Goal: Feedback & Contribution: Contribute content

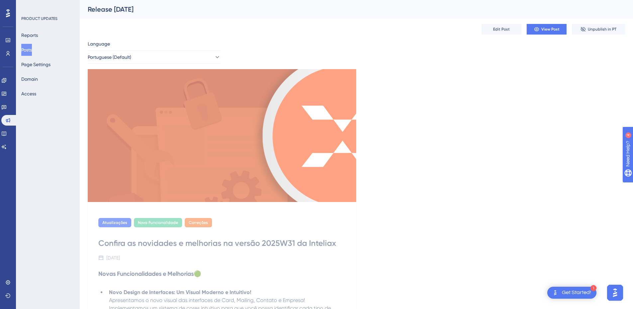
click at [6, 13] on div "✨ Save My Spot!✨" at bounding box center [320, 141] width 638 height 314
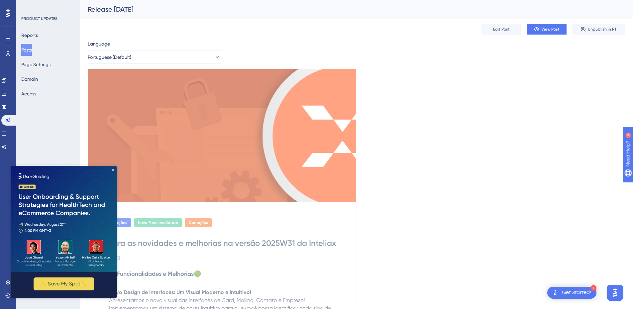
click at [112, 172] on img at bounding box center [64, 219] width 106 height 106
click at [112, 168] on img at bounding box center [64, 219] width 106 height 106
click at [113, 168] on img at bounding box center [64, 219] width 106 height 106
click at [113, 170] on icon "Close Preview" at bounding box center [113, 170] width 3 height 3
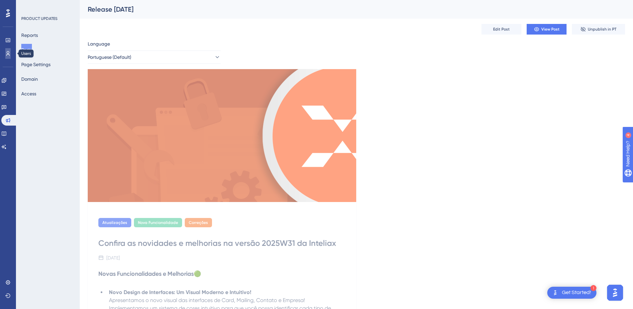
click at [9, 56] on icon at bounding box center [7, 53] width 5 height 5
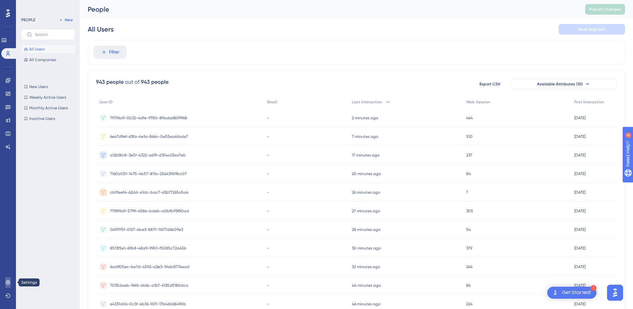
click at [5, 284] on link at bounding box center [7, 282] width 5 height 11
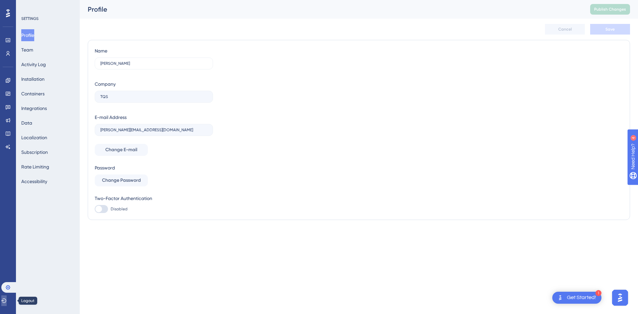
click at [7, 303] on icon at bounding box center [3, 300] width 5 height 5
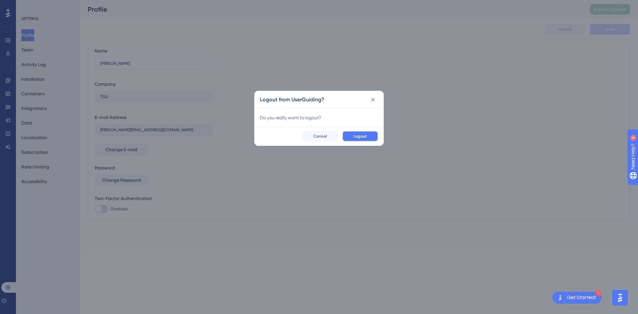
click at [366, 132] on button "Logout" at bounding box center [360, 136] width 36 height 11
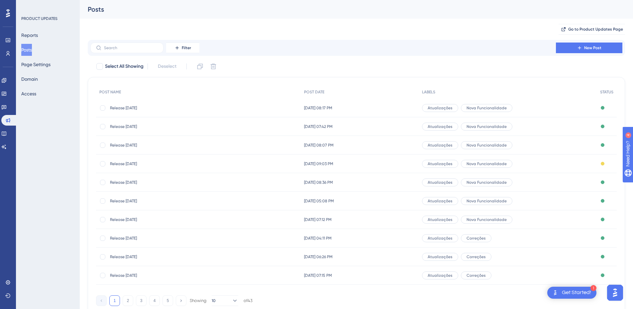
click at [578, 49] on icon at bounding box center [579, 47] width 5 height 5
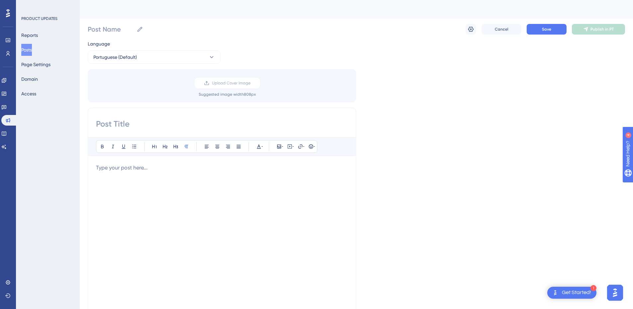
click at [189, 118] on div "Bold Italic Underline Bullet Point Heading 1 Heading 2 Heading 3 Normal Align L…" at bounding box center [222, 213] width 269 height 211
click at [157, 126] on input at bounding box center [222, 124] width 252 height 11
paste input "Confira as novidades e melhorias na versão 2025W32 da Inteliax"
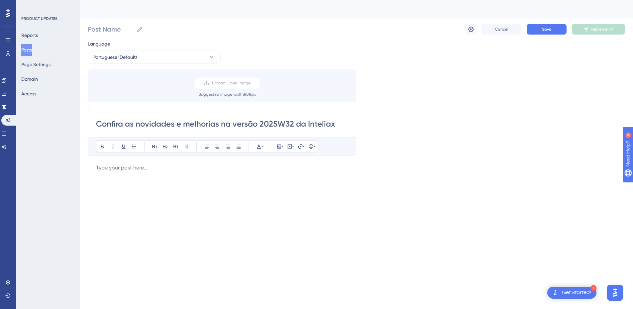
drag, startPoint x: 294, startPoint y: 123, endPoint x: 289, endPoint y: 123, distance: 4.7
click at [289, 123] on input "Confira as novidades e melhorias na versão 2025W32 da Inteliax" at bounding box center [222, 124] width 252 height 11
type input "Confira as novidades e melhorias na versão 2025W33 da Inteliax"
click at [224, 82] on span "Upload Cover Image" at bounding box center [231, 82] width 39 height 5
click at [251, 83] on input "Upload Cover Image" at bounding box center [251, 83] width 0 height 0
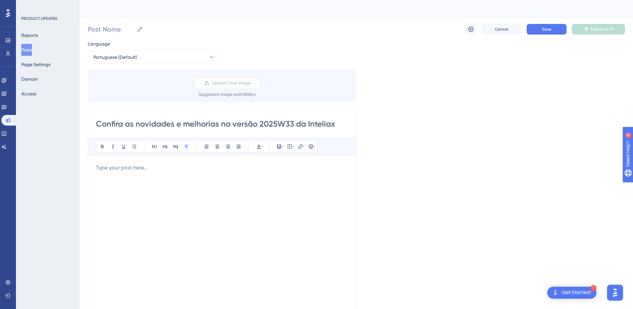
click at [224, 88] on label "Upload Cover Image" at bounding box center [227, 83] width 67 height 12
click at [251, 83] on input "Upload Cover Image" at bounding box center [251, 83] width 0 height 0
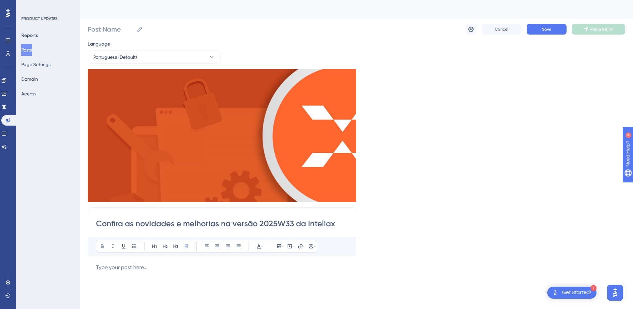
click at [103, 32] on input "Post Name" at bounding box center [111, 29] width 46 height 9
paste input "Release [DATE]"
click at [116, 30] on input "Release [DATE]" at bounding box center [116, 29] width 57 height 9
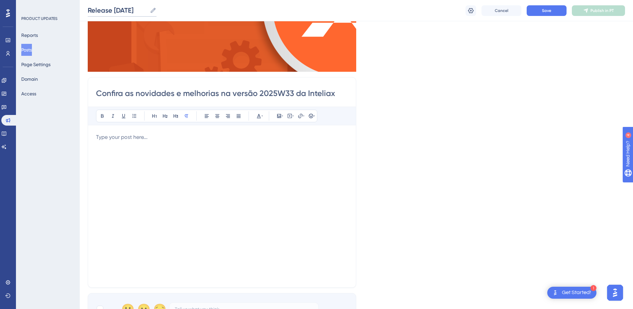
type input "Release [DATE]"
click at [180, 167] on div at bounding box center [222, 206] width 252 height 146
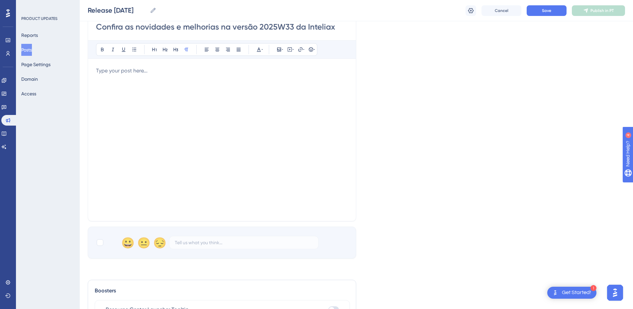
scroll to position [296, 0]
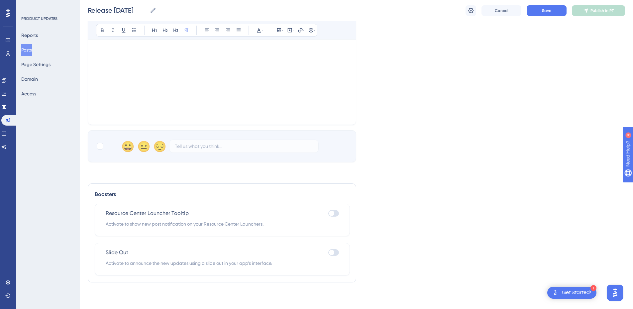
click at [330, 214] on div at bounding box center [331, 213] width 5 height 5
click at [329, 214] on input "checkbox" at bounding box center [328, 213] width 0 height 0
checkbox input "true"
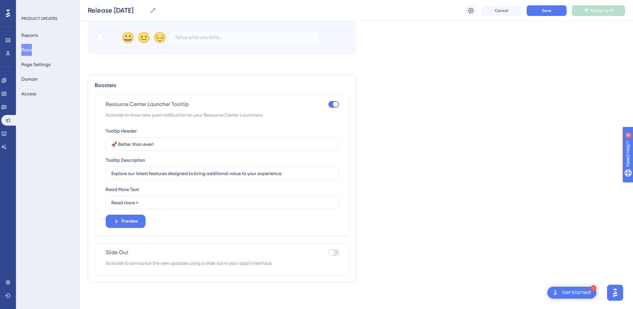
click at [331, 256] on div at bounding box center [334, 252] width 11 height 7
click at [329, 253] on input "checkbox" at bounding box center [328, 253] width 0 height 0
checkbox input "true"
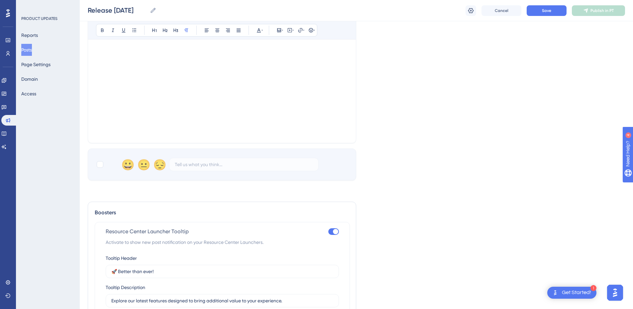
scroll to position [272, 0]
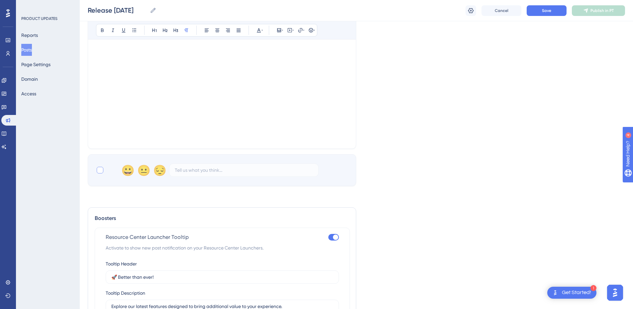
click at [100, 170] on div at bounding box center [100, 170] width 7 height 7
checkbox input "true"
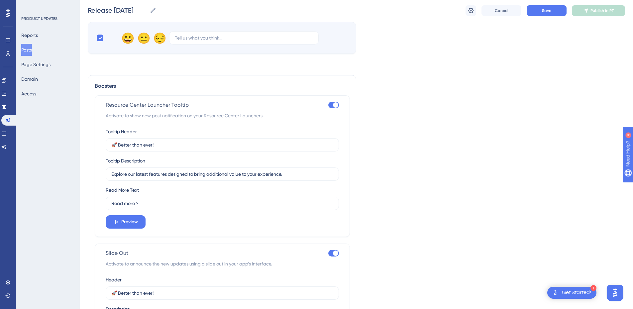
scroll to position [405, 0]
click at [137, 147] on input "🚀 Better than ever!" at bounding box center [222, 144] width 222 height 7
paste input "Melhor do que nunca"
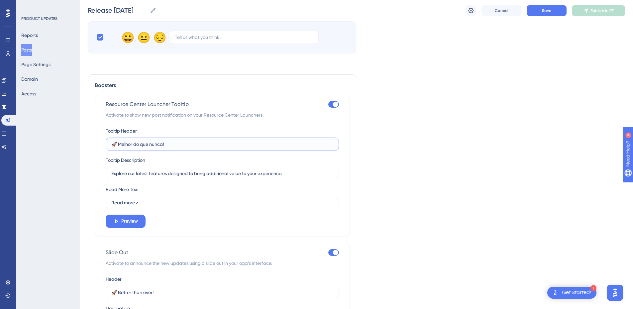
type input "🚀 Melhor do que nunca!"
click at [139, 175] on input "Explore our latest features designed to bring additional value to your experien…" at bounding box center [222, 173] width 222 height 7
paste input "nossos recursos mais recentes, desenvolvidos para agregar ainda mais valor à su…"
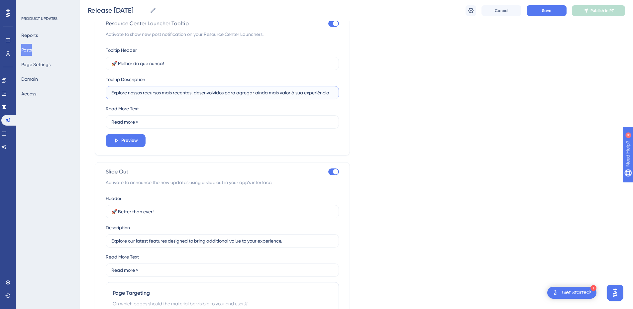
scroll to position [505, 0]
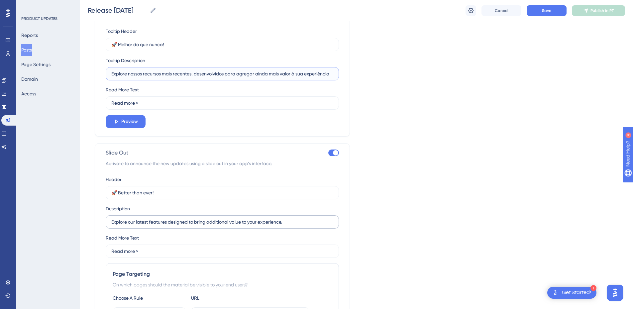
type input "Explore nossos recursos mais recentes, desenvolvidos para agregar ainda mais va…"
click at [138, 224] on input "Explore our latest features designed to bring additional value to your experien…" at bounding box center [222, 221] width 222 height 7
click at [138, 223] on input "Explore our latest features designed to bring additional value to your experien…" at bounding box center [222, 221] width 222 height 7
paste input "nossos recursos mais recentes, desenvolvidos para agregar ainda mais valor à su…"
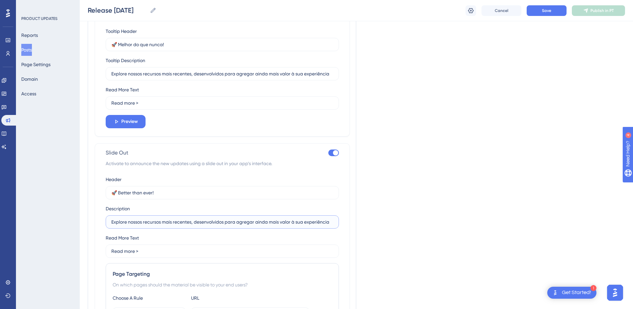
type input "Explore nossos recursos mais recentes, desenvolvidos para agregar ainda mais va…"
click at [135, 195] on input "🚀 Better than ever!" at bounding box center [222, 192] width 222 height 7
click at [135, 194] on input "🚀 Better than ever!" at bounding box center [222, 192] width 222 height 7
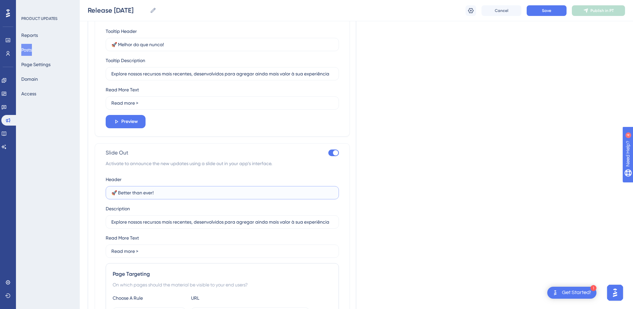
click at [135, 194] on input "🚀 Better than ever!" at bounding box center [222, 192] width 222 height 7
paste input "Melhor do que nunca"
type input "🚀 Melhor do que nunca!"
click at [126, 107] on label "Read more >" at bounding box center [222, 102] width 233 height 13
click at [126, 107] on input "Read more >" at bounding box center [222, 102] width 222 height 7
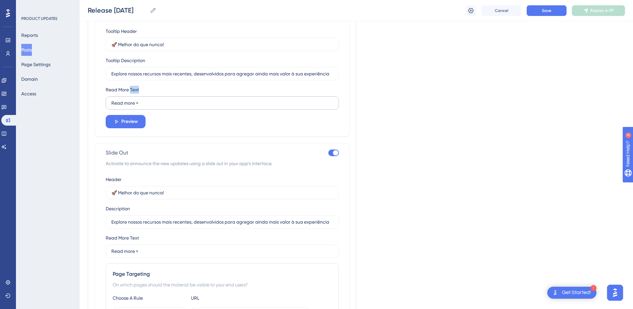
click at [126, 107] on label "Read more >" at bounding box center [222, 102] width 233 height 13
click at [126, 107] on input "Read more >" at bounding box center [222, 102] width 222 height 7
click at [126, 107] on label "Read more >" at bounding box center [222, 102] width 233 height 13
click at [126, 107] on input "Read more >" at bounding box center [222, 102] width 222 height 7
click at [126, 107] on label "Read more >" at bounding box center [222, 102] width 233 height 13
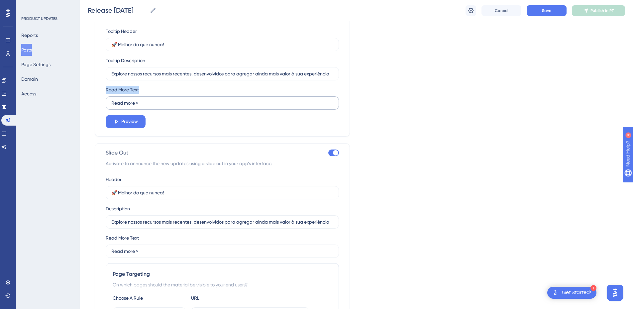
click at [126, 107] on input "Read more >" at bounding box center [222, 102] width 222 height 7
click at [129, 100] on input "Read more >" at bounding box center [222, 102] width 222 height 7
paste input "Saiba mais"
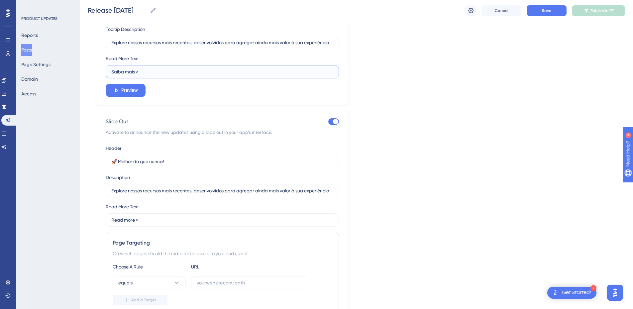
scroll to position [571, 0]
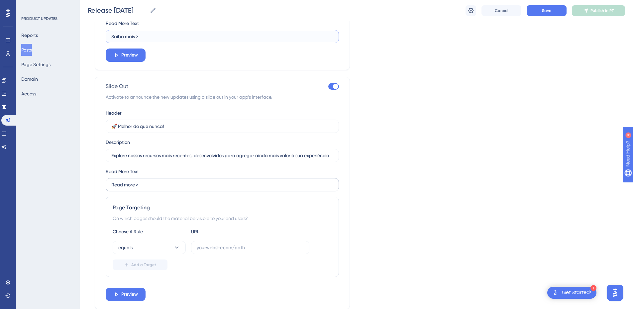
type input "Saiba mais >"
click at [121, 40] on input "Read more >" at bounding box center [222, 36] width 222 height 7
paste input "Saiba mais"
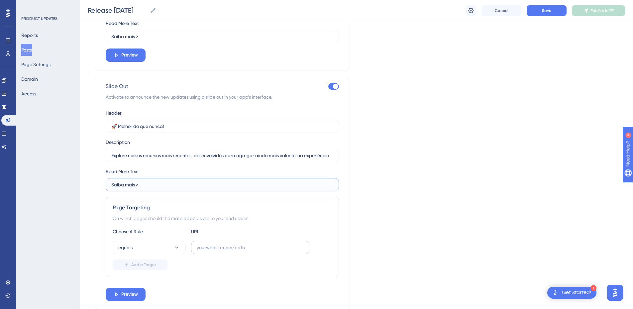
type input "Saiba mais >"
click at [215, 251] on input "text" at bounding box center [250, 247] width 107 height 7
click at [232, 248] on input "text" at bounding box center [250, 247] width 107 height 7
paste input "[URL][DOMAIN_NAME]"
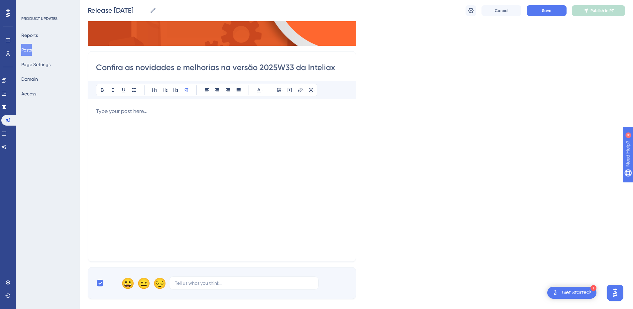
scroll to position [72, 0]
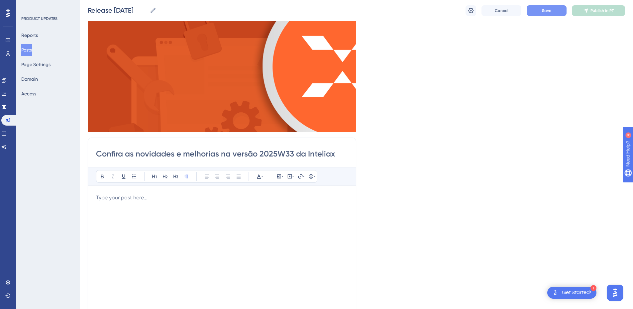
type input "[URL][DOMAIN_NAME]"
click at [541, 14] on button "Save" at bounding box center [547, 10] width 40 height 11
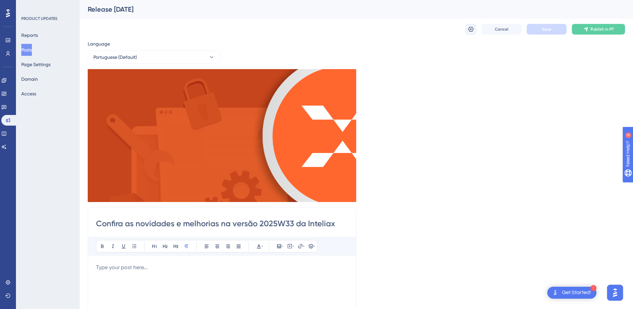
click at [471, 30] on icon at bounding box center [472, 29] width 6 height 5
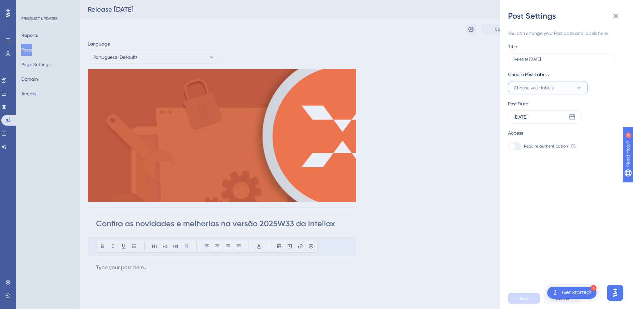
click at [551, 87] on span "Choose your labels" at bounding box center [534, 88] width 40 height 8
click at [516, 155] on div at bounding box center [515, 154] width 5 height 5
checkbox input "true"
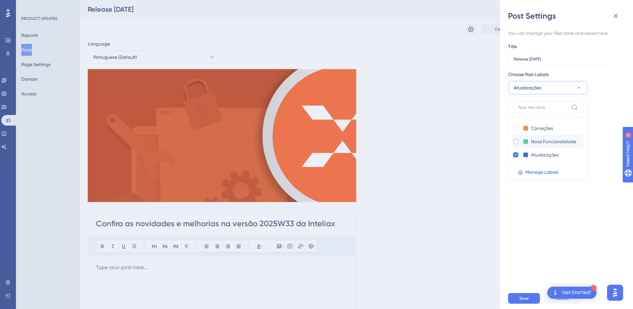
click at [517, 143] on div at bounding box center [515, 141] width 5 height 5
checkbox input "true"
click at [514, 128] on div at bounding box center [515, 128] width 5 height 5
checkbox input "true"
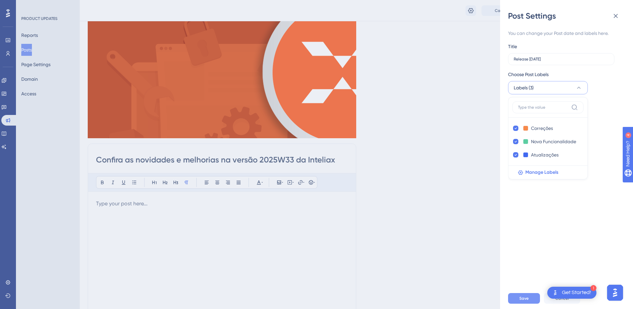
click at [522, 301] on span "Save" at bounding box center [524, 298] width 9 height 5
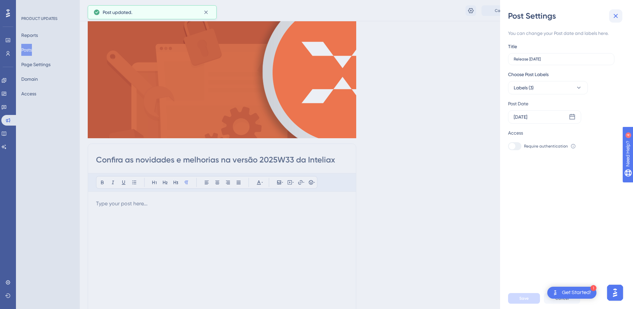
click at [617, 15] on icon at bounding box center [616, 16] width 8 height 8
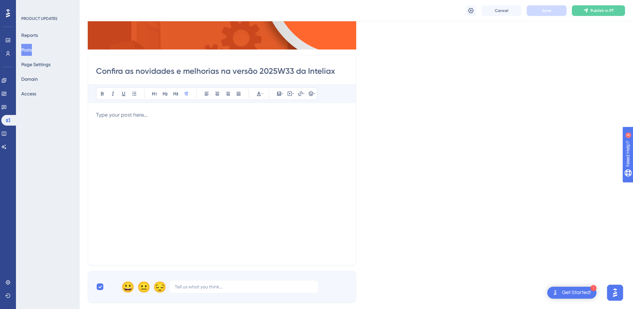
scroll to position [166, 0]
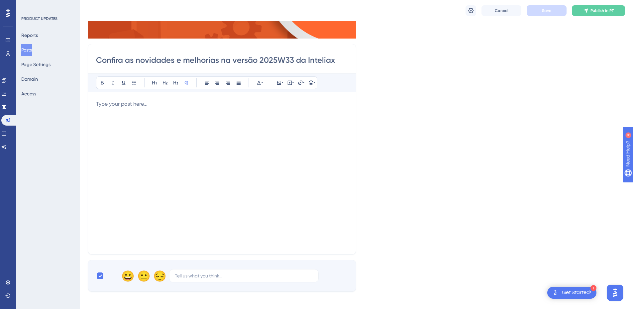
click at [141, 117] on div at bounding box center [222, 173] width 252 height 146
click at [201, 141] on div at bounding box center [222, 173] width 252 height 146
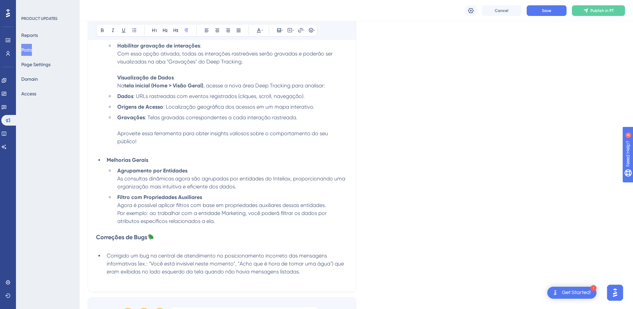
scroll to position [435, 0]
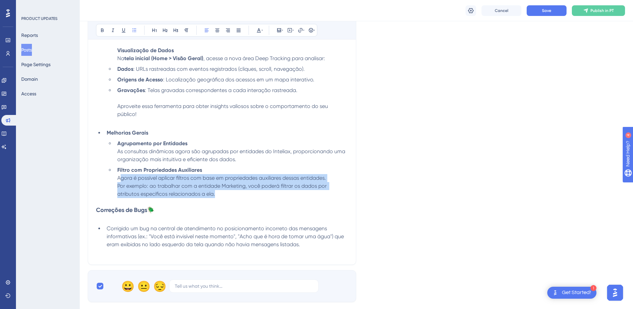
drag, startPoint x: 215, startPoint y: 187, endPoint x: 119, endPoint y: 173, distance: 96.8
click at [119, 173] on li "Filtro com Propriedades Auxiliares Agora é possível aplicar filtros com base em…" at bounding box center [231, 182] width 233 height 32
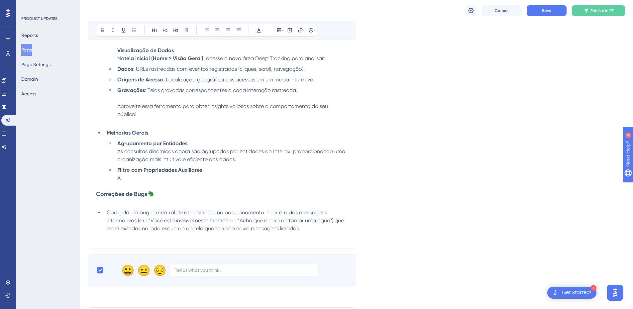
click at [193, 167] on strong "Filtro com Propriedades Auxiliares" at bounding box center [159, 170] width 85 height 6
drag, startPoint x: 144, startPoint y: 163, endPoint x: 120, endPoint y: 164, distance: 24.0
click at [120, 167] on strong "Filtro com Propriedades Auxiliares" at bounding box center [159, 170] width 85 height 6
drag, startPoint x: 189, startPoint y: 135, endPoint x: 121, endPoint y: 137, distance: 67.5
click at [121, 140] on li "Agrupamento por Entidades As consultas dinâmicas agora são agrupadas por entida…" at bounding box center [231, 152] width 233 height 24
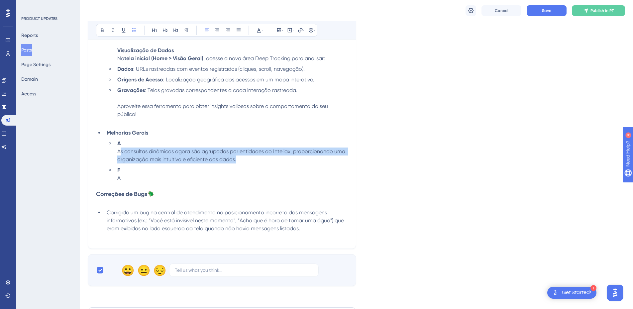
drag, startPoint x: 244, startPoint y: 154, endPoint x: 120, endPoint y: 146, distance: 123.6
click at [120, 146] on li "A As consultas dinâmicas agora são agrupadas por entidades do Inteliax, proporc…" at bounding box center [231, 152] width 233 height 24
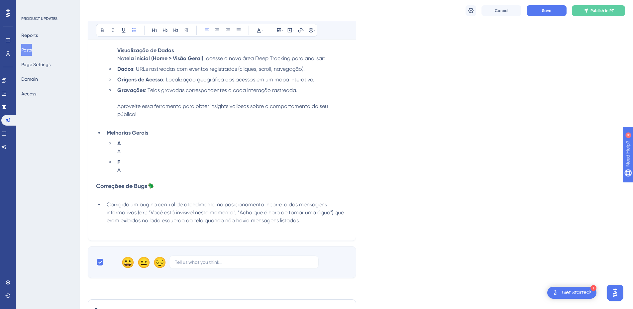
click at [109, 202] on span "Corrigido um bug na central de atendimento no posicionamento incorreto das mens…" at bounding box center [226, 213] width 239 height 22
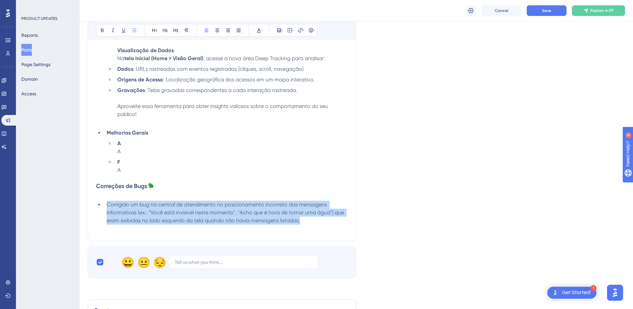
drag, startPoint x: 107, startPoint y: 197, endPoint x: 301, endPoint y: 212, distance: 194.1
click at [301, 212] on span "Corrigido um bug na central de atendimento no posicionamento incorreto das mens…" at bounding box center [226, 213] width 239 height 22
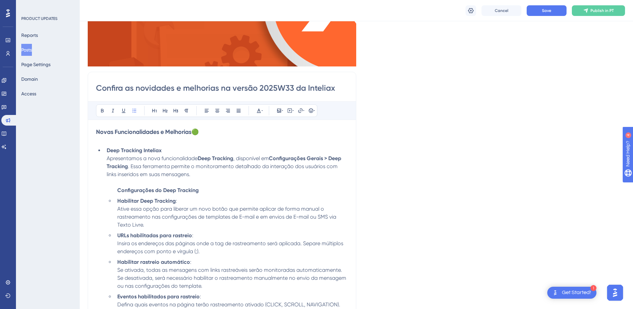
scroll to position [136, 0]
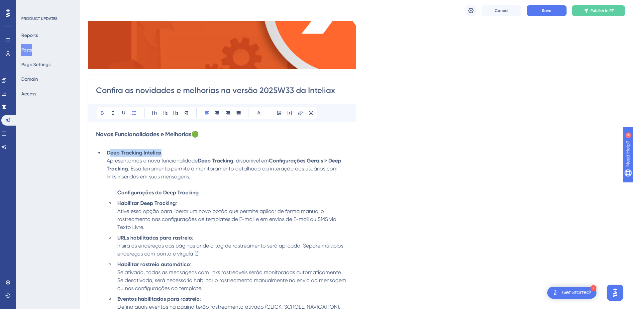
drag, startPoint x: 111, startPoint y: 153, endPoint x: 137, endPoint y: 162, distance: 27.4
click at [171, 155] on li "Deep Tracking Inteliax Apresentamos a nova funcionalidade Deep Tracking , dispo…" at bounding box center [226, 173] width 244 height 48
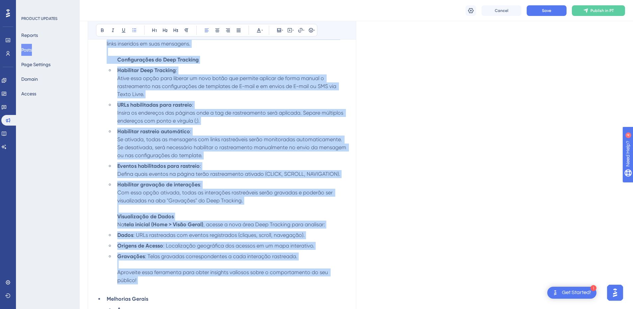
scroll to position [336, 0]
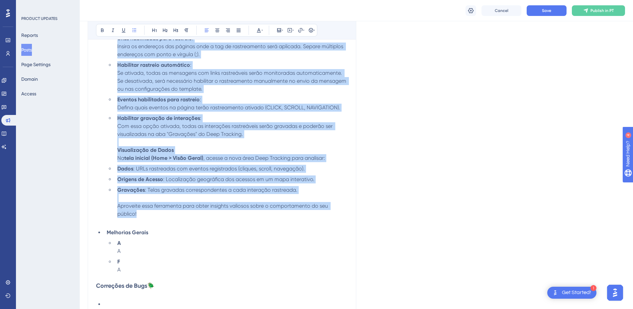
drag, startPoint x: 110, startPoint y: 161, endPoint x: 349, endPoint y: 209, distance: 243.8
click at [349, 209] on div "Confira as novidades e melhorias na versão 2025W33 da Inteliax Bold Italic Unde…" at bounding box center [222, 100] width 269 height 450
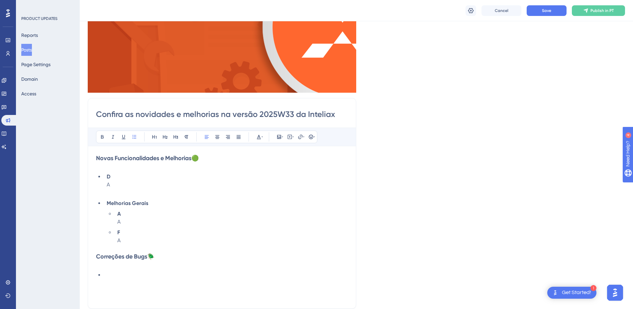
scroll to position [124, 0]
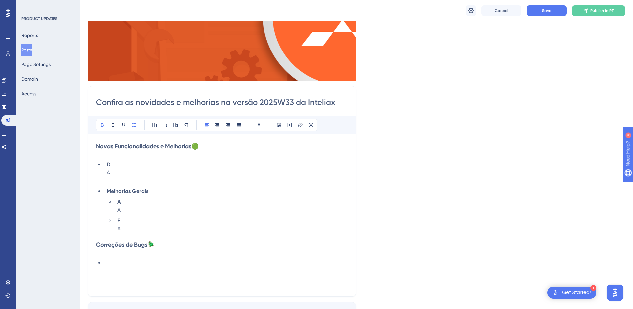
click at [117, 166] on li "D A" at bounding box center [226, 173] width 244 height 24
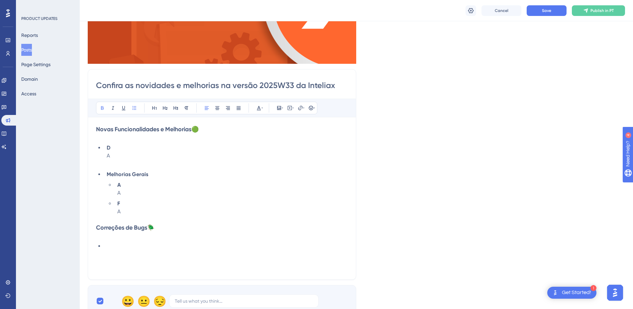
scroll to position [157, 0]
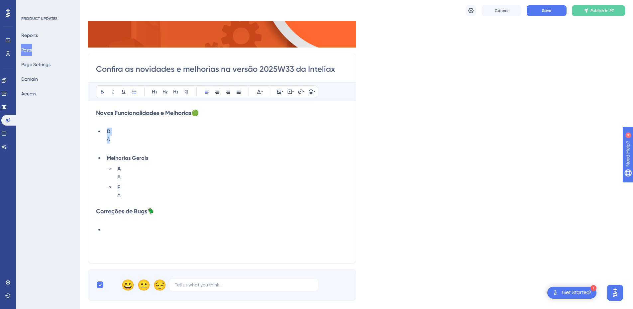
drag, startPoint x: 108, startPoint y: 131, endPoint x: 119, endPoint y: 139, distance: 13.5
click at [119, 139] on li "D A" at bounding box center [226, 140] width 244 height 24
click at [121, 146] on li "D A" at bounding box center [226, 140] width 244 height 24
drag, startPoint x: 107, startPoint y: 131, endPoint x: 119, endPoint y: 141, distance: 16.1
click at [119, 141] on li "D A" at bounding box center [226, 140] width 244 height 24
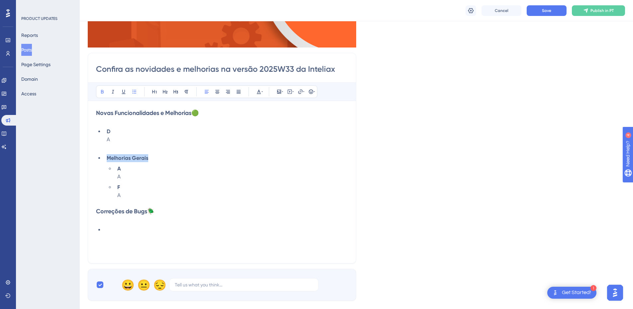
drag, startPoint x: 107, startPoint y: 159, endPoint x: 155, endPoint y: 160, distance: 47.6
click at [155, 160] on li "Melhorias Gerais" at bounding box center [226, 158] width 244 height 8
click at [141, 168] on li "A A" at bounding box center [231, 173] width 233 height 16
click at [129, 186] on li "F A" at bounding box center [231, 192] width 233 height 16
click at [126, 167] on li "A A" at bounding box center [231, 173] width 233 height 16
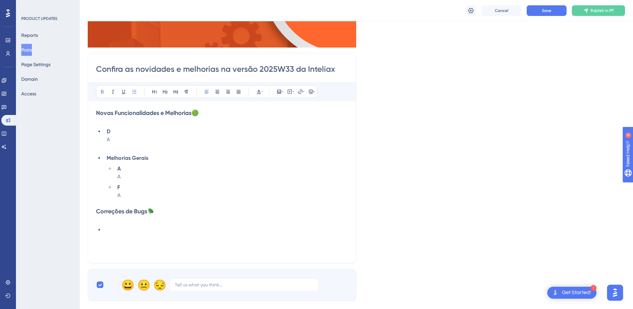
click at [129, 188] on li "F A" at bounding box center [231, 192] width 233 height 16
click at [109, 234] on p at bounding box center [222, 238] width 252 height 8
click at [120, 233] on li at bounding box center [226, 230] width 244 height 8
click at [540, 11] on button "Save" at bounding box center [547, 10] width 40 height 11
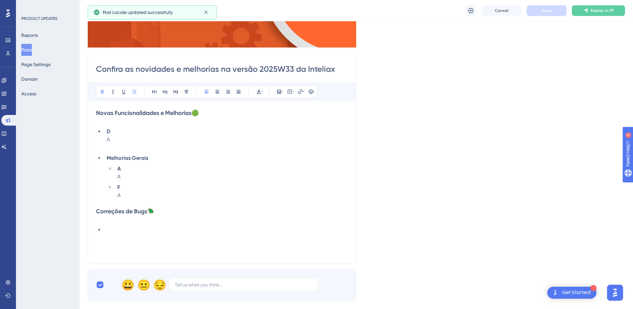
click at [118, 134] on li "D A" at bounding box center [226, 140] width 244 height 24
click at [111, 230] on li at bounding box center [226, 230] width 244 height 8
click at [121, 231] on li at bounding box center [226, 230] width 244 height 8
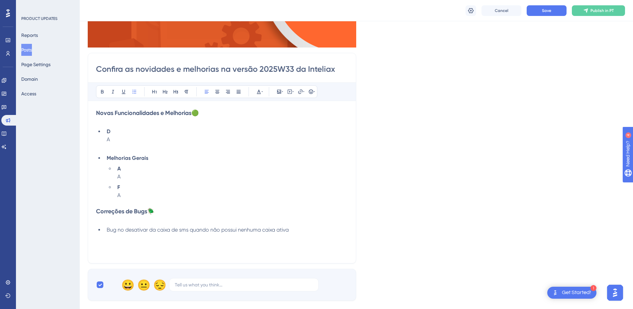
click at [107, 231] on span "Bug no desativar da caixa de sms quando não possui nenhuma caixa ativa" at bounding box center [198, 230] width 182 height 6
click at [301, 230] on li "Bug no desativar da caixa de sms quando não possui nenhuma caixa ativa" at bounding box center [226, 230] width 244 height 8
click at [126, 170] on li "A A" at bounding box center [231, 173] width 233 height 16
drag, startPoint x: 126, startPoint y: 170, endPoint x: 118, endPoint y: 169, distance: 7.7
click at [118, 169] on li "A A" at bounding box center [231, 173] width 233 height 16
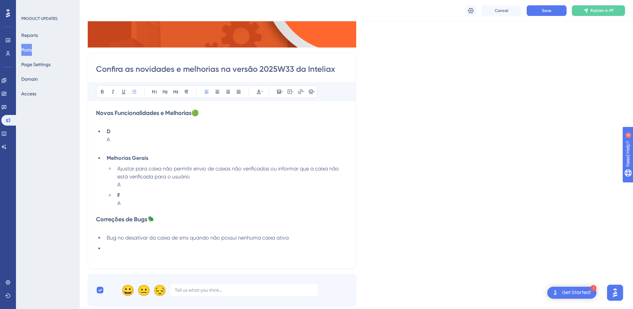
click at [119, 171] on span "Ajustar para caixa não permitir envio de caixas não verificadas ou informar que…" at bounding box center [228, 173] width 223 height 14
click at [146, 174] on span "Ajustar para caixa não permitir envio de caixas não verificadas ou informar que…" at bounding box center [228, 173] width 223 height 14
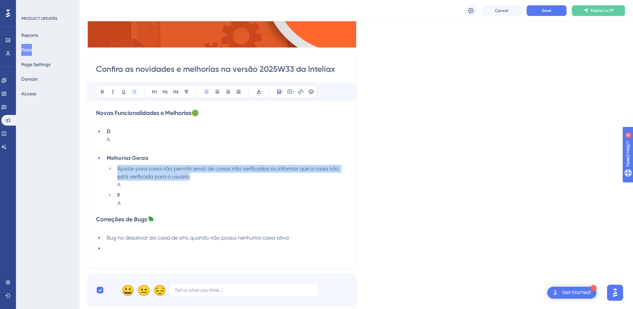
drag, startPoint x: 193, startPoint y: 177, endPoint x: 118, endPoint y: 169, distance: 74.9
click at [118, 169] on li "Ajustar para caixa não permitir envio de caixas não verificadas ou informar que…" at bounding box center [231, 177] width 233 height 24
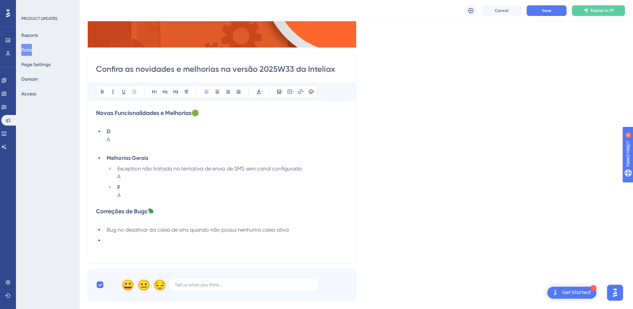
click at [128, 177] on li "Exception não tratada na tentativa de envio de SMS sem canal configurado A" at bounding box center [231, 173] width 233 height 16
drag, startPoint x: 109, startPoint y: 230, endPoint x: 302, endPoint y: 235, distance: 193.3
click at [302, 235] on ul "Bug no desativar da caixa de sms quando não possui nenhuma caixa ativa" at bounding box center [222, 235] width 252 height 19
click at [161, 164] on ul "D A Melhorias Gerais Exception não tratada na tentativa de envio de SMS sem can…" at bounding box center [222, 164] width 252 height 72
drag, startPoint x: 120, startPoint y: 167, endPoint x: 310, endPoint y: 171, distance: 189.9
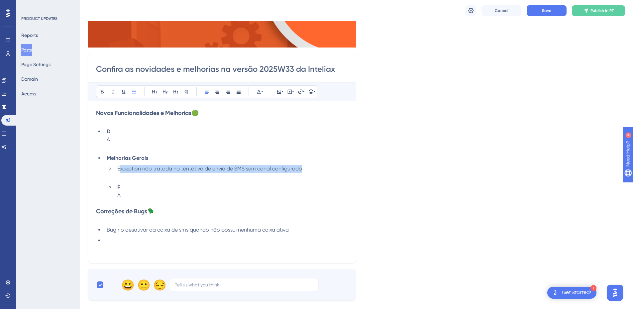
click at [310, 171] on li "Exception não tratada na tentativa de envio de SMS sem canal configurado" at bounding box center [231, 173] width 233 height 16
click at [118, 241] on li at bounding box center [226, 241] width 244 height 8
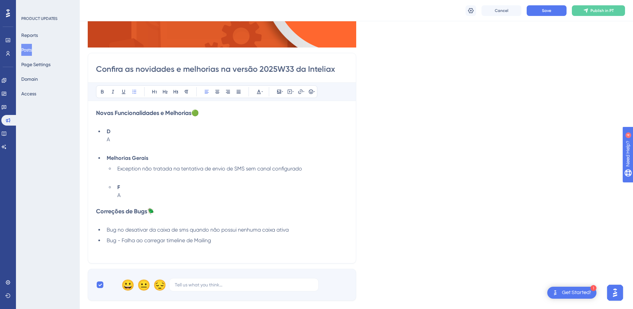
click at [216, 242] on li "Bug - Falha ao carregar timeline de Mailing" at bounding box center [226, 241] width 244 height 8
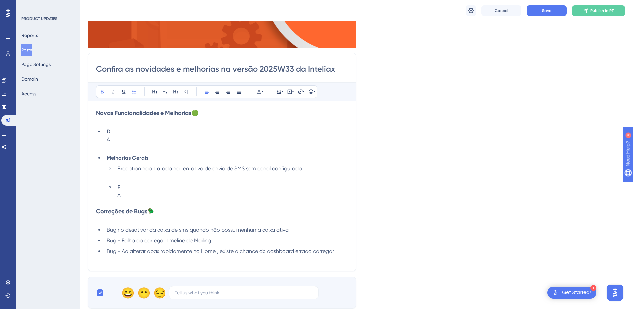
click at [134, 186] on li "F A" at bounding box center [231, 192] width 233 height 16
drag, startPoint x: 121, startPoint y: 187, endPoint x: 117, endPoint y: 186, distance: 4.0
click at [117, 186] on li "F A" at bounding box center [231, 192] width 233 height 16
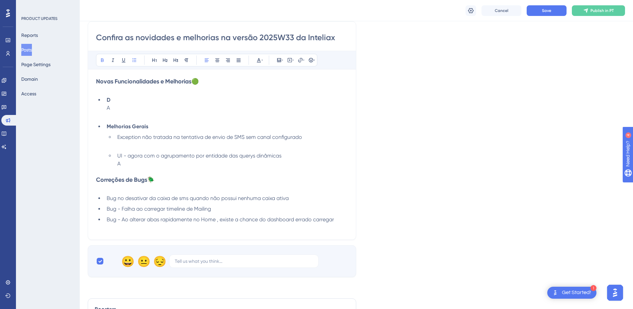
scroll to position [191, 0]
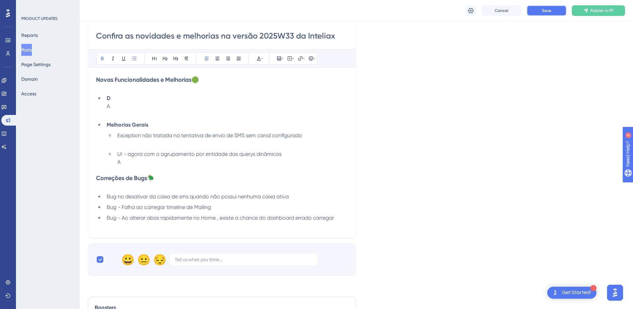
click at [541, 13] on button "Save" at bounding box center [547, 10] width 40 height 11
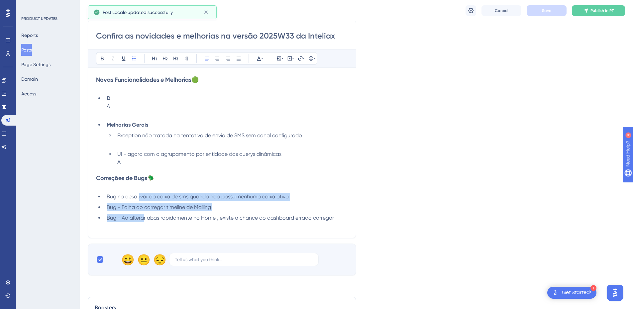
drag, startPoint x: 144, startPoint y: 219, endPoint x: 139, endPoint y: 196, distance: 24.5
click at [139, 196] on ul "Bug no desativar da caixa de sms quando não possui nenhuma caixa ativa Bug - Fa…" at bounding box center [222, 207] width 252 height 29
click at [144, 209] on span "Bug - Falha ao carregar timeline de Mailing" at bounding box center [159, 207] width 104 height 6
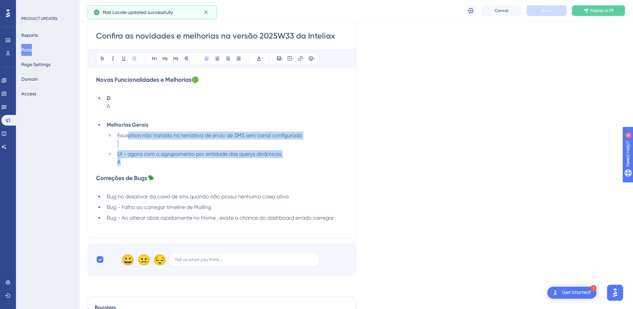
drag, startPoint x: 135, startPoint y: 152, endPoint x: 128, endPoint y: 135, distance: 18.0
click at [128, 135] on ul "Exception não tratada na tentativa de envio de SMS sem canal configurado UI - a…" at bounding box center [227, 149] width 241 height 35
click at [137, 138] on span "Exception não tratada na tentativa de envio de SMS sem canal configurado" at bounding box center [209, 135] width 185 height 6
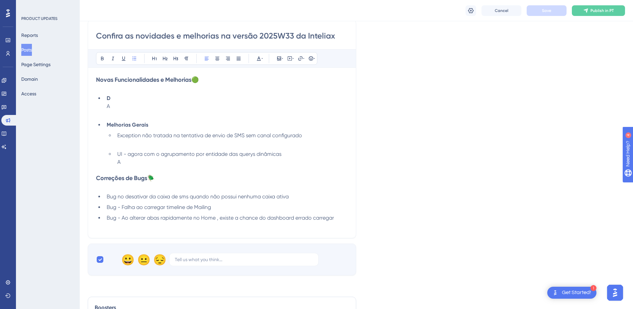
click at [123, 103] on li "D A" at bounding box center [226, 106] width 244 height 24
click at [133, 168] on p at bounding box center [222, 170] width 252 height 8
click at [140, 161] on li "UI - agora com o agrupamento por entidade das querys dinâmicas A" at bounding box center [231, 158] width 233 height 16
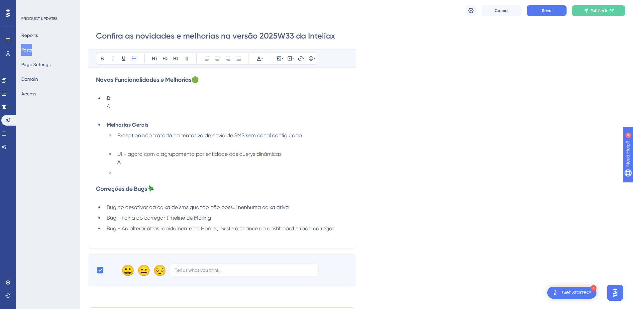
click at [150, 173] on li at bounding box center [231, 173] width 233 height 8
click at [116, 105] on li "D A" at bounding box center [226, 106] width 244 height 24
click at [119, 98] on li "D A" at bounding box center [226, 106] width 244 height 24
drag, startPoint x: 119, startPoint y: 98, endPoint x: 107, endPoint y: 96, distance: 12.4
click at [107, 96] on li "D A" at bounding box center [226, 106] width 244 height 24
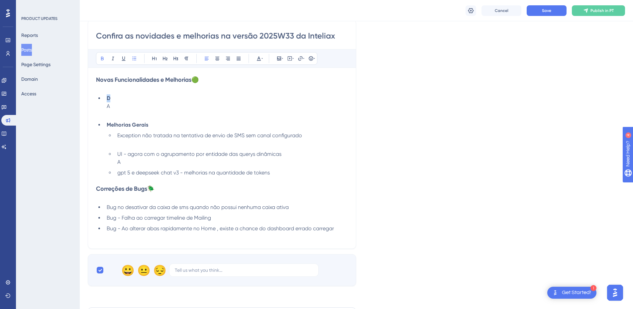
paste div
click at [539, 13] on button "Save" at bounding box center [547, 10] width 40 height 11
click at [277, 174] on li "gpt 5 e deepseek chat v3 - melhorias na quantidade de tokens" at bounding box center [231, 173] width 233 height 8
click at [282, 173] on li "gpt 5 e deepseek chat v3 - melhorias na quantidade de tokens" at bounding box center [231, 173] width 233 height 8
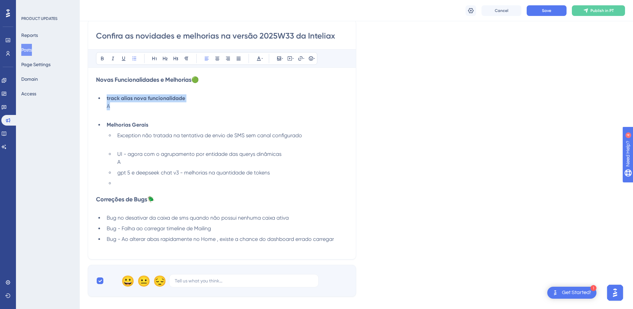
drag, startPoint x: 126, startPoint y: 104, endPoint x: 113, endPoint y: 98, distance: 14.6
click at [112, 99] on li "track alias nova funcionalidade A" at bounding box center [226, 106] width 244 height 24
click at [123, 107] on li "track alias nova funcionalidade A" at bounding box center [226, 106] width 244 height 24
drag, startPoint x: 122, startPoint y: 107, endPoint x: 105, endPoint y: 97, distance: 19.1
click at [105, 97] on li "track alias nova funcionalidade A" at bounding box center [226, 106] width 244 height 24
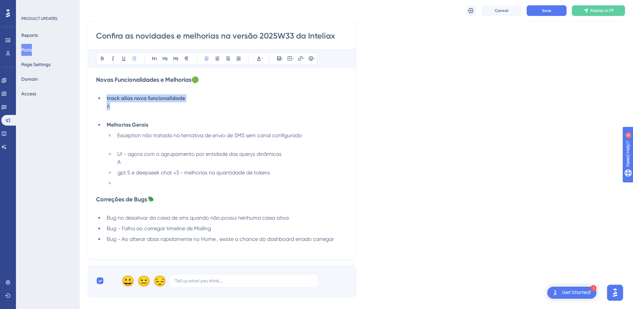
click at [116, 109] on li "track alias nova funcionalidade A" at bounding box center [226, 106] width 244 height 24
click at [127, 185] on li at bounding box center [231, 184] width 233 height 8
click at [117, 173] on li "gpt 5 e deepseek chat v3 - melhorias na quantidade de tokens" at bounding box center [231, 173] width 233 height 8
click at [130, 186] on span "Melhora de performance e tamanho de arquivo" at bounding box center [175, 183] width 116 height 6
drag, startPoint x: 238, startPoint y: 185, endPoint x: 118, endPoint y: 186, distance: 120.4
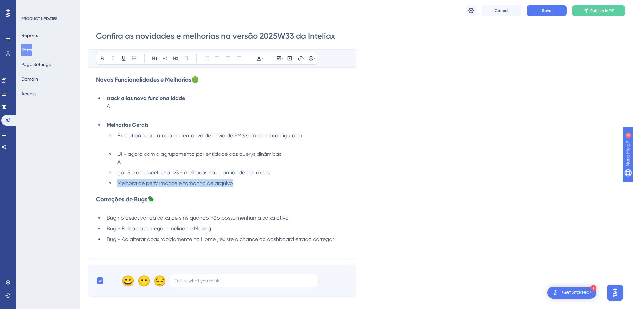
click at [118, 186] on li "Melhora de performance e tamanho de arquivo" at bounding box center [231, 184] width 233 height 8
copy span "Melhora de performance e tamanho de arquivo"
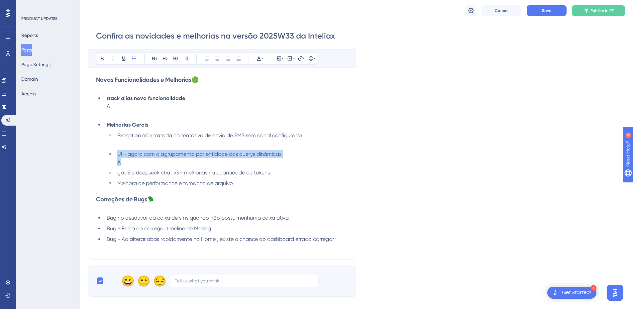
drag, startPoint x: 118, startPoint y: 154, endPoint x: 123, endPoint y: 163, distance: 9.7
click at [123, 163] on li "UI - agora com o agrupamento por entidade das querys dinâmicas A" at bounding box center [231, 158] width 233 height 16
click at [127, 164] on li "UI - agora com o agrupamento por entidade das querys dinâmicas A" at bounding box center [231, 158] width 233 height 16
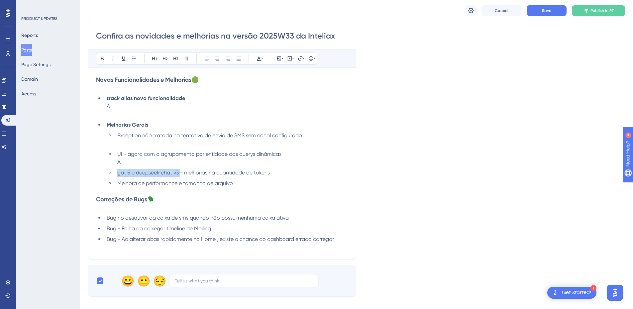
drag, startPoint x: 118, startPoint y: 172, endPoint x: 182, endPoint y: 172, distance: 63.2
click at [182, 172] on span "gpt 5 e deepseek chat v3 - melhorias na quantidade de tokens" at bounding box center [193, 173] width 153 height 6
click at [125, 157] on span "UI - agora com o agrupamento por entidade das querys dinâmicas" at bounding box center [199, 154] width 164 height 6
drag, startPoint x: 250, startPoint y: 175, endPoint x: 267, endPoint y: 174, distance: 17.6
click at [249, 174] on span "gpt 5 e deepseek chat v3 - melhorias na quantidade de tokens" at bounding box center [193, 173] width 153 height 6
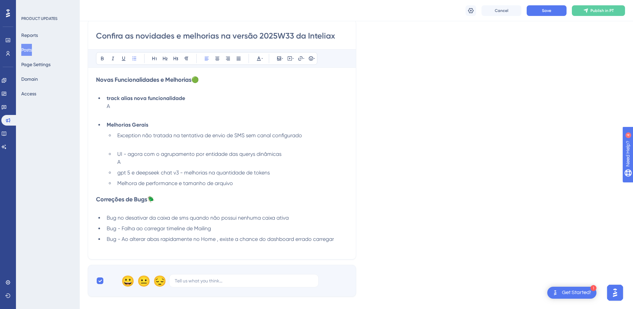
click at [277, 174] on li "gpt 5 e deepseek chat v3 - melhorias na quantidade de tokens" at bounding box center [231, 173] width 233 height 8
drag, startPoint x: 282, startPoint y: 174, endPoint x: 188, endPoint y: 176, distance: 94.8
click at [186, 176] on li "gpt 5 e deepseek chat v3 - melhorias na quantidade de tokens" at bounding box center [231, 173] width 233 height 8
click at [187, 176] on span "gpt 5 e deepseek chat v3 - melhorias na quantidade de tokens" at bounding box center [193, 173] width 153 height 6
click at [182, 173] on span "gpt 5 e deepseek chat v3 - melhorias na quantidade de tokens" at bounding box center [193, 173] width 153 height 6
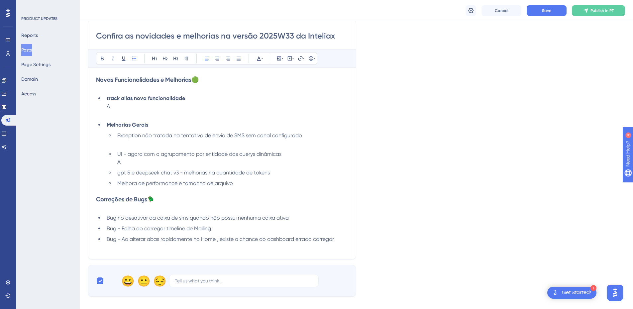
click at [179, 175] on span "gpt 5 e deepseek chat v3 - melhorias na quantidade de tokens" at bounding box center [193, 173] width 153 height 6
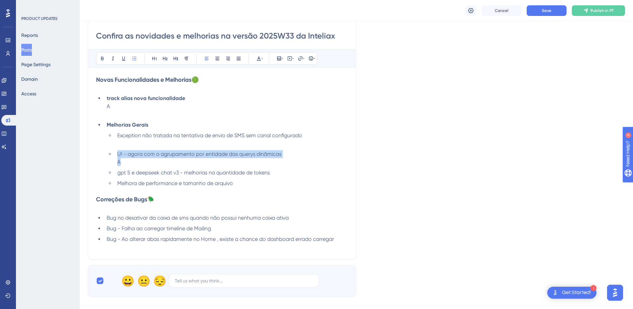
drag, startPoint x: 120, startPoint y: 155, endPoint x: 123, endPoint y: 162, distance: 7.7
click at [123, 162] on li "UI - agora com o agrupamento por entidade das querys dinâmicas A" at bounding box center [231, 158] width 233 height 16
click at [129, 165] on li "UI - agora com o agrupamento por entidade das querys dinâmicas A" at bounding box center [231, 158] width 233 height 16
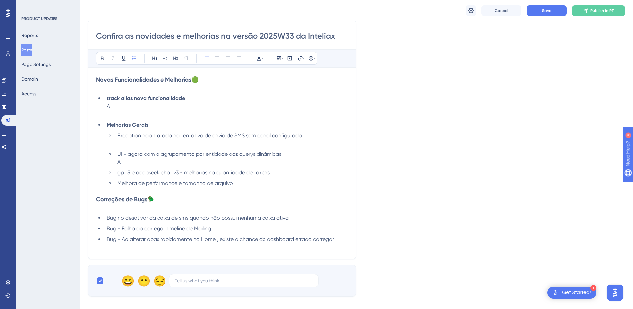
click at [182, 174] on span "gpt 5 e deepseek chat v3 - melhorias na quantidade de tokens" at bounding box center [193, 173] width 153 height 6
click at [127, 159] on li "UI - agora com o agrupamento por entidade das querys dinâmicas A" at bounding box center [231, 158] width 233 height 16
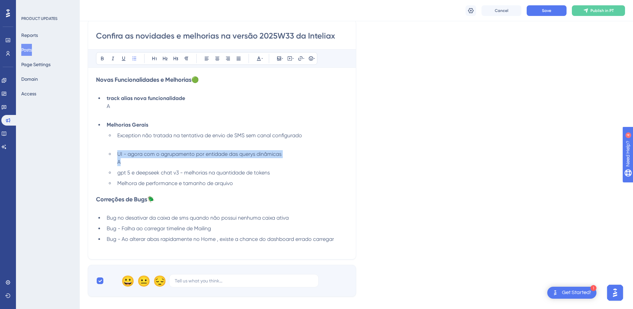
drag, startPoint x: 124, startPoint y: 163, endPoint x: 282, endPoint y: 157, distance: 157.7
click at [282, 157] on li "UI - agora com o agrupamento por entidade das querys dinâmicas A" at bounding box center [231, 158] width 233 height 16
copy li "UI - agora com o agrupamento por entidade das querys dinâmicas A"
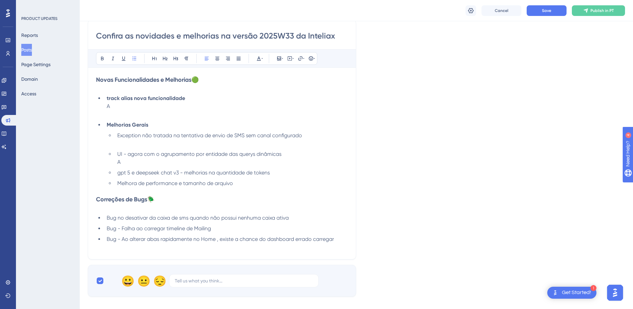
click at [277, 174] on li "gpt 5 e deepseek chat v3 - melhorias na quantidade de tokens" at bounding box center [231, 173] width 233 height 8
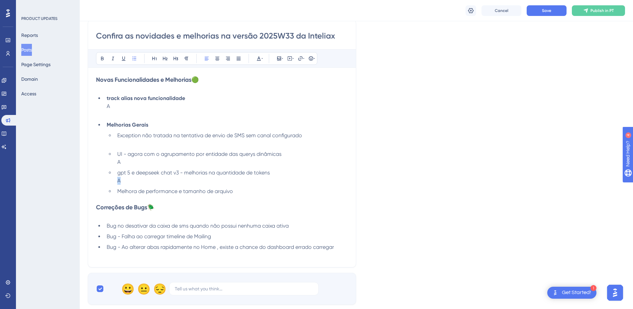
drag, startPoint x: 122, startPoint y: 180, endPoint x: 117, endPoint y: 180, distance: 5.0
click at [117, 180] on li "gpt 5 e deepseek chat v3 - melhorias na quantidade de tokens A" at bounding box center [231, 177] width 233 height 16
click at [129, 181] on li "gpt 5 e deepseek chat v3 - melhorias na quantidade de tokens A" at bounding box center [231, 177] width 233 height 16
click at [125, 178] on li "gpt 5 e deepseek chat v3 - melhorias na quantidade de tokens A" at bounding box center [231, 177] width 233 height 16
drag, startPoint x: 117, startPoint y: 172, endPoint x: 178, endPoint y: 174, distance: 60.6
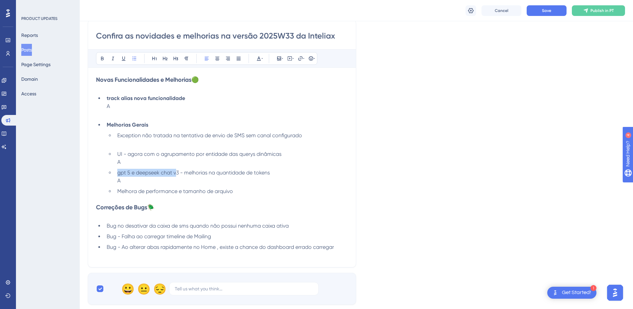
click at [178, 174] on span "gpt 5 e deepseek chat v3 - melhorias na quantidade de tokens" at bounding box center [193, 173] width 153 height 6
click at [179, 174] on span "gpt 5 e deepseek chat v3 - melhorias na quantidade de tokens" at bounding box center [193, 173] width 153 height 6
drag, startPoint x: 185, startPoint y: 173, endPoint x: 275, endPoint y: 174, distance: 90.1
click at [275, 174] on li "gpt 5 e deepseek chat v3 - melhorias na quantidade de tokens A" at bounding box center [231, 177] width 233 height 16
copy span "melhorias na quantidade de tokens"
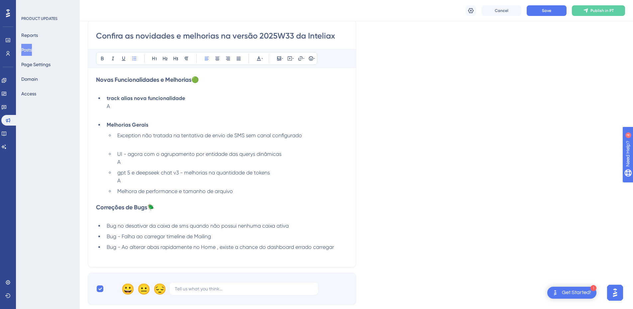
click at [158, 181] on li "gpt 5 e deepseek chat v3 - melhorias na quantidade de tokens A" at bounding box center [231, 177] width 233 height 16
click at [119, 179] on li "gpt 5 e deepseek chat v3 - melhorias na quantidade de tokens A" at bounding box center [231, 177] width 233 height 16
drag, startPoint x: 182, startPoint y: 174, endPoint x: 275, endPoint y: 175, distance: 93.1
click at [275, 175] on li "gpt 5 e deepseek chat v3 - melhorias na quantidade de tokens melhorias na quant…" at bounding box center [231, 177] width 233 height 16
click at [141, 182] on span "melhorias na quantidade de tokens" at bounding box center [160, 181] width 86 height 6
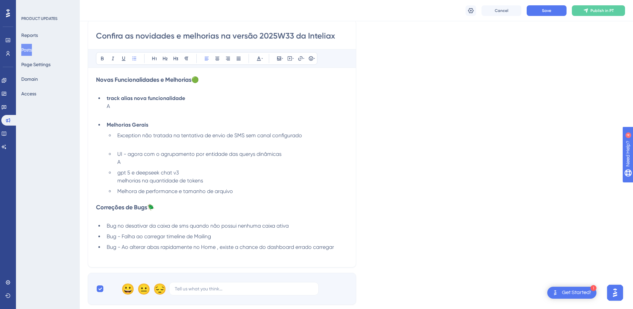
click at [161, 174] on span "gpt 5 e deepseek chat v3" at bounding box center [148, 173] width 62 height 6
click at [163, 183] on span "melhorias na quantidade de tokens" at bounding box center [160, 181] width 86 height 6
drag, startPoint x: 198, startPoint y: 181, endPoint x: 134, endPoint y: 184, distance: 63.9
click at [118, 182] on li "gpt 5 e deepseek chat v3 melhorias na quantidade de tokens" at bounding box center [231, 177] width 233 height 16
click at [151, 174] on span "gpt 5 e deepseek chat v3" at bounding box center [148, 173] width 62 height 6
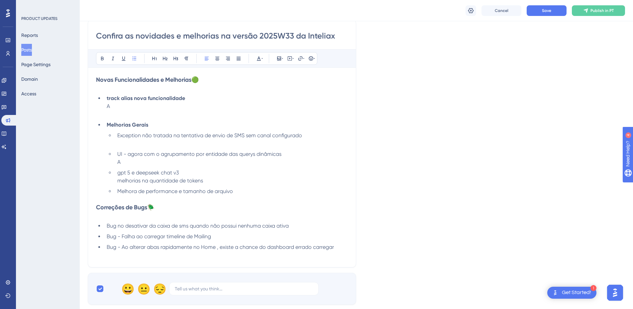
click at [157, 174] on span "gpt 5 e deepseek chat v3" at bounding box center [148, 173] width 62 height 6
click at [206, 183] on li "gpt 5 e deepseek chat v3 melhorias na quantidade de tokens" at bounding box center [231, 177] width 233 height 16
click at [235, 192] on li "Melhora de performance e tamanho de arquivo" at bounding box center [231, 192] width 233 height 8
drag, startPoint x: 142, startPoint y: 180, endPoint x: 117, endPoint y: 182, distance: 25.3
click at [117, 182] on li "gpt 5 e deepseek chat v3 melhorias na quantidade de tokens" at bounding box center [231, 177] width 233 height 16
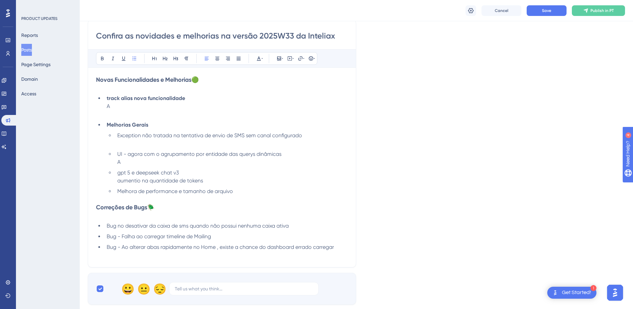
click at [210, 181] on li "gpt 5 e deepseek chat v3 aumentio na quantidade de tokens" at bounding box center [231, 177] width 233 height 16
drag, startPoint x: 117, startPoint y: 175, endPoint x: 187, endPoint y: 174, distance: 69.5
click at [187, 174] on li "gpt 5 e deepseek chat v3 aumentio na quantidade de tokens disponiveis" at bounding box center [231, 177] width 233 height 16
copy span "gpt 5 e deepseek chat v3"
click at [118, 183] on span "aumentio na quantidade de tokens disponiveis" at bounding box center [173, 181] width 113 height 6
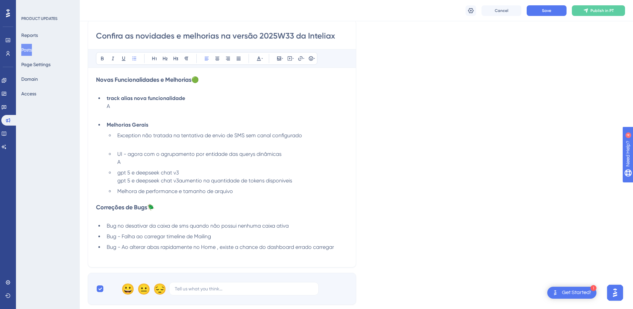
click at [116, 183] on li "gpt 5 e deepseek chat v3 gpt 5 e deepseek chat v3aumentio na quantidade de toke…" at bounding box center [231, 177] width 233 height 16
click at [203, 182] on span "upgrade gpt 5 e deepseek chat v3aumentio na quantidade de tokens disponiveis" at bounding box center [215, 181] width 197 height 6
click at [225, 180] on span "upgrade gpt 5 e deepseek chat v3, aumentio na quantidade de tokens disponiveis" at bounding box center [217, 181] width 200 height 6
drag, startPoint x: 186, startPoint y: 171, endPoint x: 117, endPoint y: 176, distance: 68.7
click at [117, 176] on li "gpt 5 e deepseek chat v3 upgrade gpt 5 e deepseek chat v3, aumento na quantidad…" at bounding box center [231, 177] width 233 height 16
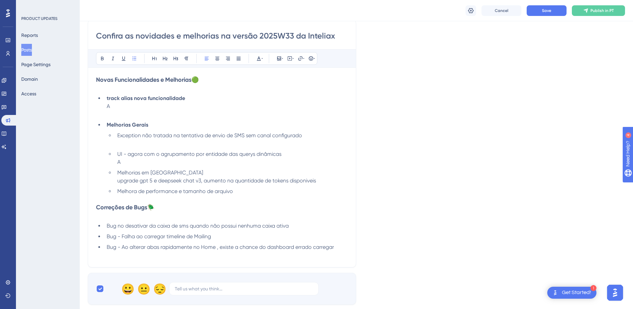
click at [321, 181] on li "Melhorias em IA upgrade gpt 5 e deepseek chat v3, aumento na quantidade de toke…" at bounding box center [231, 177] width 233 height 16
click at [150, 175] on li "Melhorias em IA upgrade gpt 5 e deepseek chat v3, aumento na quantidade de toke…" at bounding box center [231, 177] width 233 height 16
click at [193, 173] on li "Melhorias em Inteliax Copilot upgrade gpt 5 e deepseek chat v3, aumento na quan…" at bounding box center [231, 177] width 233 height 16
click at [117, 182] on li "Melhorias em Inteliax Copilot upgrade gpt 5 e deepseek chat v3, aumento na quan…" at bounding box center [231, 177] width 233 height 16
click at [547, 9] on span "Save" at bounding box center [546, 10] width 9 height 5
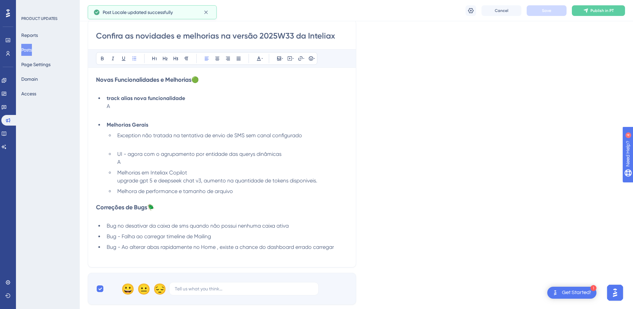
click at [150, 192] on span "Melhora de performance e tamanho de arquivo" at bounding box center [175, 191] width 116 height 6
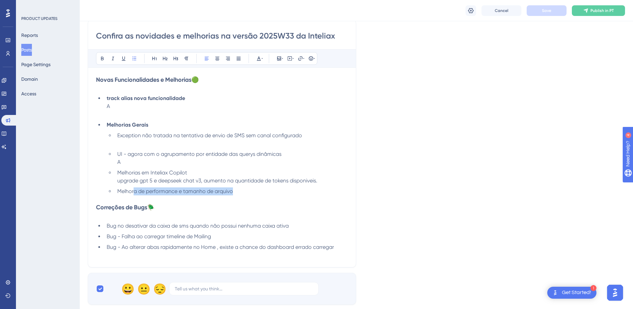
drag, startPoint x: 238, startPoint y: 192, endPoint x: 134, endPoint y: 194, distance: 104.1
click at [134, 194] on li "Melhora de performance e tamanho de arquivo" at bounding box center [231, 192] width 233 height 8
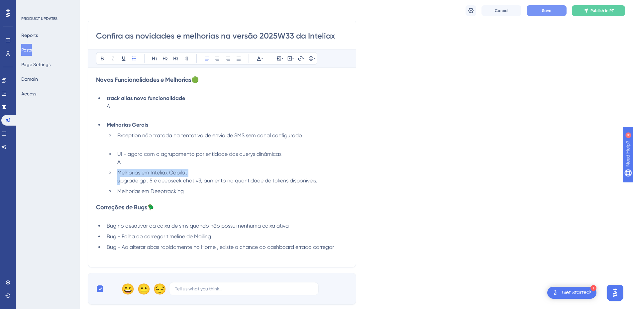
drag, startPoint x: 131, startPoint y: 180, endPoint x: 119, endPoint y: 182, distance: 12.1
click at [119, 182] on li "Melhorias em Inteliax Copilot upgrade gpt 5 e deepseek chat v3, aumento na quan…" at bounding box center [231, 177] width 233 height 16
copy li "Melhorias em Inteliax Copilot u"
click at [197, 195] on li "Melhorias em Deeptracking" at bounding box center [231, 192] width 233 height 8
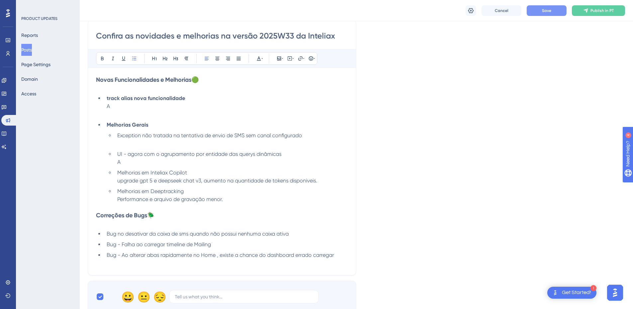
click at [536, 12] on button "Save" at bounding box center [547, 10] width 40 height 11
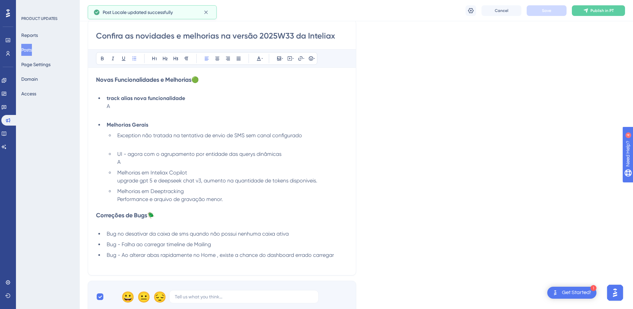
click at [133, 163] on li "UI - agora com o agrupamento por entidade das querys dinâmicas A" at bounding box center [231, 158] width 233 height 16
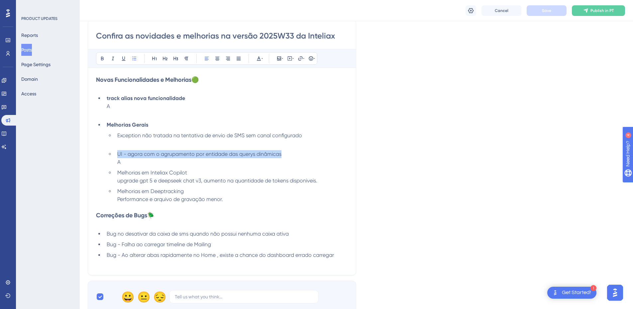
drag, startPoint x: 117, startPoint y: 153, endPoint x: 284, endPoint y: 157, distance: 167.3
click at [284, 157] on li "UI - agora com o agrupamento por entidade das querys dinâmicas A" at bounding box center [231, 158] width 233 height 16
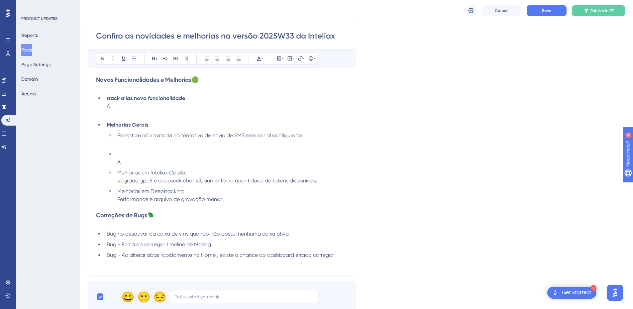
click at [163, 168] on ul "Exception não tratada na tentativa de envio de SMS sem canal configurado A Melh…" at bounding box center [227, 168] width 241 height 72
click at [155, 164] on li "A" at bounding box center [231, 158] width 233 height 16
click at [150, 152] on li "UI - agora com o agrupamento por entidade das querys dinâmicas" at bounding box center [231, 158] width 233 height 16
click at [147, 164] on span "UI - agora com o agrupamento por entidade das querys dinâmicas" at bounding box center [199, 162] width 164 height 6
click at [281, 162] on span "UI - agora com o agrupamento por entidade das querys dinâmicas" at bounding box center [199, 162] width 164 height 6
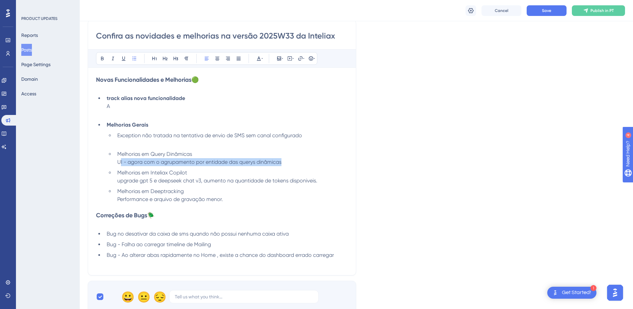
drag, startPoint x: 288, startPoint y: 162, endPoint x: 121, endPoint y: 159, distance: 167.3
click at [121, 159] on li "Melhorias em Query Dinâmicas UI - agora com o agrupamento por entidade das quer…" at bounding box center [231, 158] width 233 height 16
click at [128, 162] on span "UI - agora com o agrupamento por entidade das querys dinâmicas" at bounding box center [199, 162] width 164 height 6
click at [132, 144] on li "Exception não tratada na tentativa de envio de SMS sem canal configurado" at bounding box center [231, 140] width 233 height 16
click at [535, 12] on button "Save" at bounding box center [547, 10] width 40 height 11
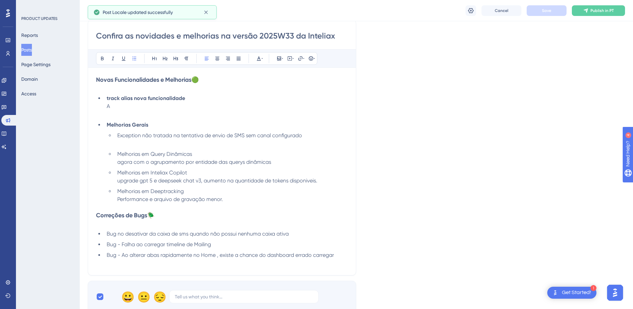
click at [240, 203] on li "Melhorias em Deeptracking Performance e arquivo de gravação menor." at bounding box center [231, 196] width 233 height 16
click at [118, 198] on span "Performance e arquivo de gravação menor." at bounding box center [170, 199] width 106 height 6
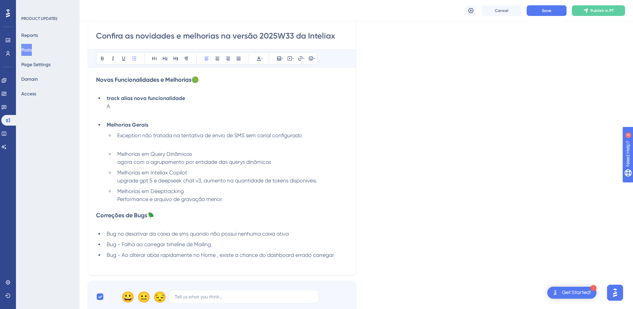
click at [188, 192] on li "Melhorias em Deeptracking Performance e arquivo de gravação menor." at bounding box center [231, 196] width 233 height 16
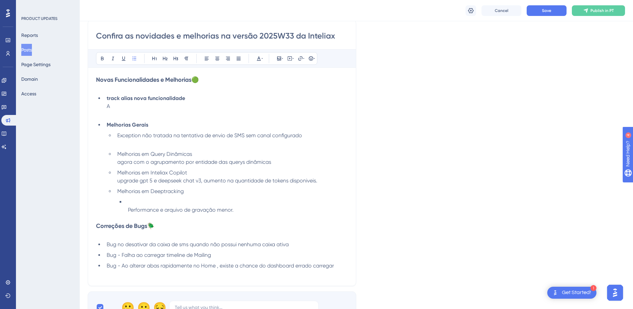
click at [127, 210] on li "Performance e arquivo de gravação menor." at bounding box center [236, 206] width 223 height 16
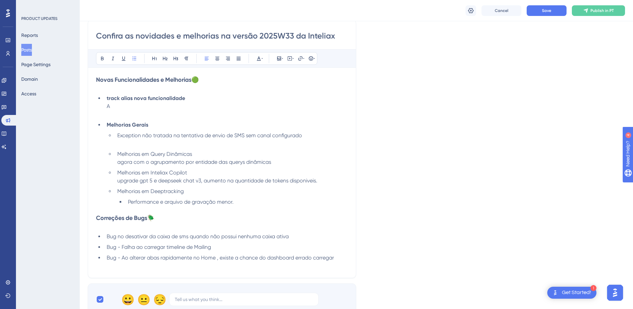
click at [237, 202] on li "Performance e arquivo de gravação menor." at bounding box center [236, 202] width 223 height 8
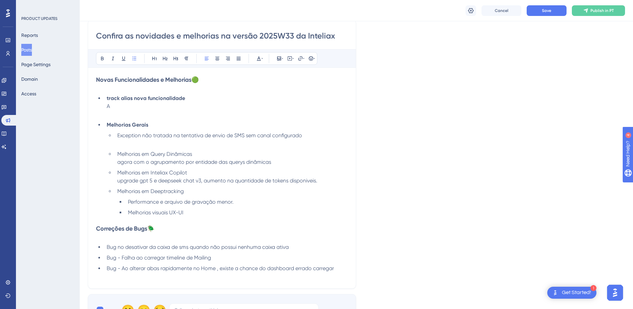
click at [196, 216] on li "Melhorias visuais UX-UI" at bounding box center [236, 213] width 223 height 8
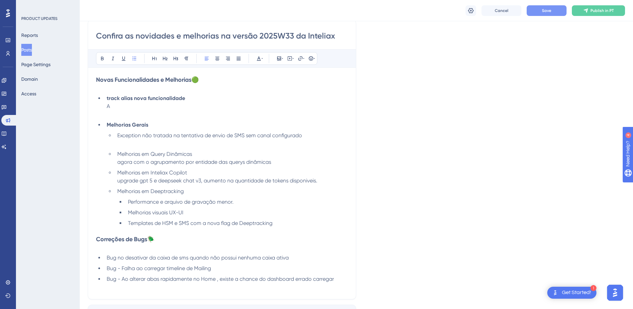
click at [541, 12] on button "Save" at bounding box center [547, 10] width 40 height 11
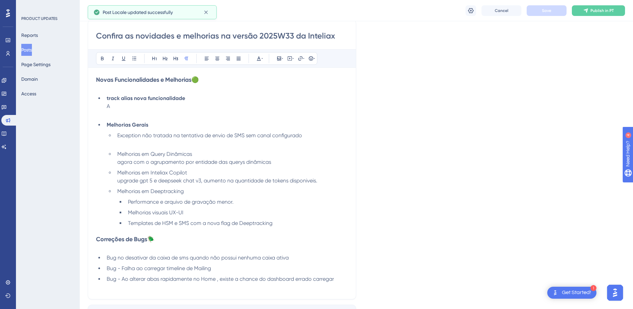
click at [287, 228] on p at bounding box center [222, 231] width 252 height 8
click at [289, 225] on li "Templates de HSM e SMS com a nova flag de Deeptracking" at bounding box center [236, 223] width 223 height 8
click at [139, 144] on li "Exception não tratada na tentativa de envio de SMS sem canal configurado" at bounding box center [231, 140] width 233 height 16
click at [127, 135] on span "Exception não tratada na tentativa de envio de SMS sem canal configurado" at bounding box center [209, 135] width 185 height 6
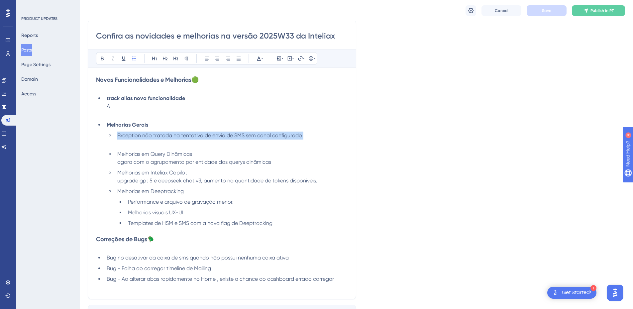
click at [127, 135] on span "Exception não tratada na tentativa de envio de SMS sem canal configurado" at bounding box center [209, 135] width 185 height 6
click at [122, 136] on span "Exception não tratada na tentativa de envio de SMS sem canal configurado" at bounding box center [209, 135] width 185 height 6
drag, startPoint x: 298, startPoint y: 135, endPoint x: 317, endPoint y: 135, distance: 19.3
click at [317, 135] on li "Exception não tratada na tentativa de envio de SMS sem canal configurado" at bounding box center [231, 140] width 233 height 16
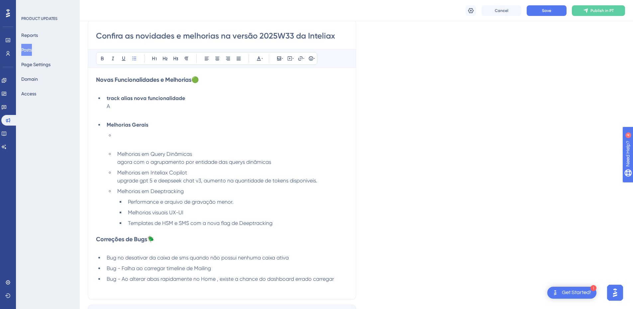
scroll to position [324, 0]
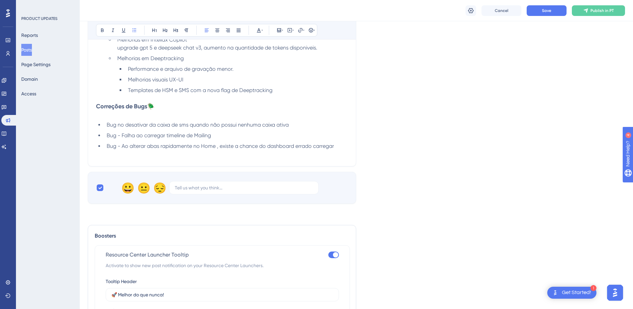
click at [149, 125] on span "Bug no desativar da caixa de sms quando não possui nenhuma caixa ativa" at bounding box center [198, 125] width 182 height 6
click at [187, 126] on span "Bug no desativar da caixa de sms quando não possui nenhuma caixa ativa" at bounding box center [198, 125] width 182 height 6
click at [296, 126] on li "Bug no desativar da caixa de sms quando não possui nenhuma caixa ativa" at bounding box center [226, 125] width 244 height 8
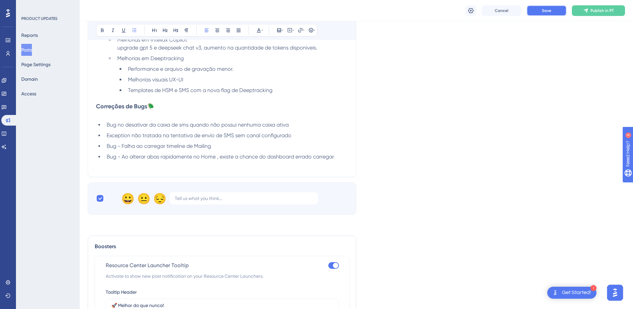
click at [540, 11] on button "Save" at bounding box center [547, 10] width 40 height 11
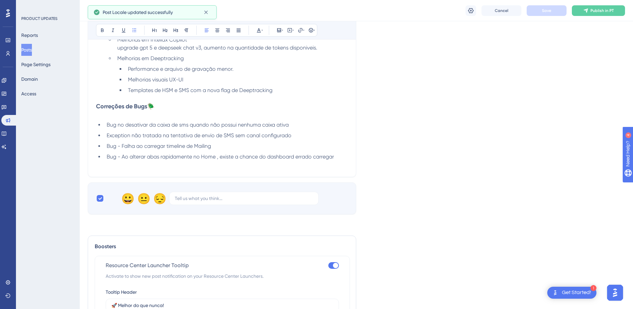
click at [107, 136] on span "Exception não tratada na tentativa de envio de SMS sem canal configurado" at bounding box center [199, 135] width 185 height 6
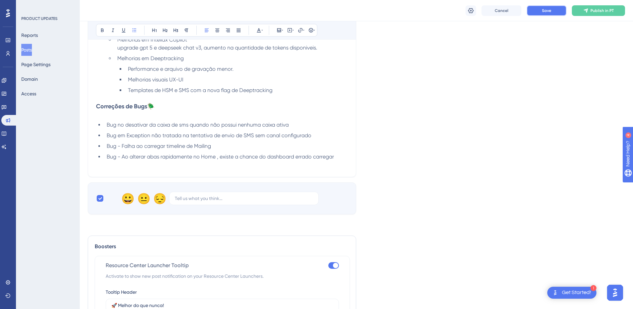
click at [545, 9] on span "Save" at bounding box center [546, 10] width 9 height 5
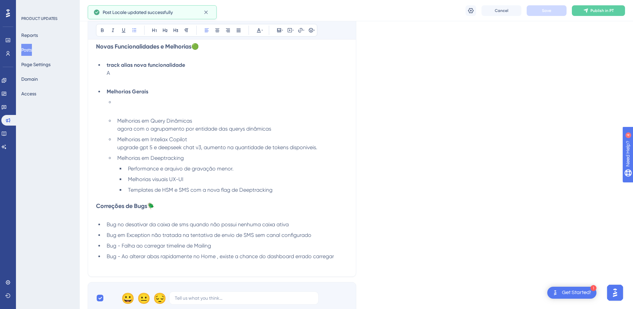
scroll to position [191, 0]
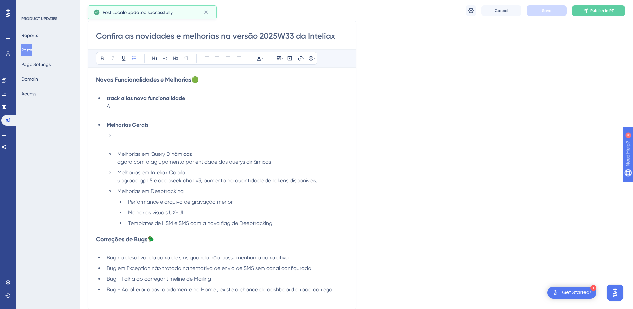
drag, startPoint x: 110, startPoint y: 140, endPoint x: 95, endPoint y: 135, distance: 15.7
click at [95, 135] on div "Confira as novidades e melhorias na versão 2025W33 da Inteliax Bold Italic Unde…" at bounding box center [222, 165] width 269 height 291
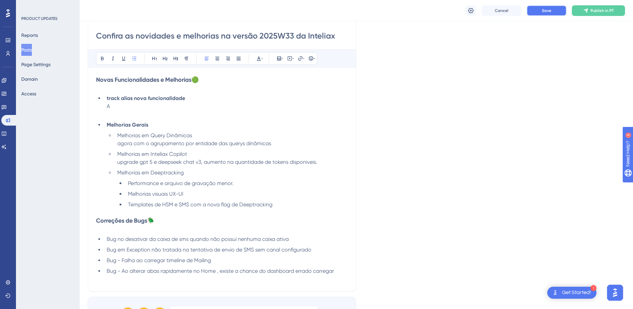
click at [546, 9] on span "Save" at bounding box center [546, 10] width 9 height 5
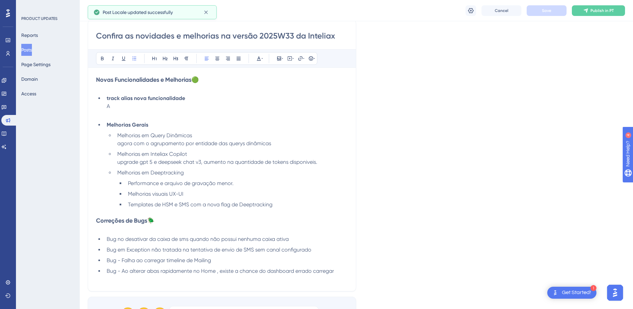
click at [118, 106] on li "track alias nova funcionalidade A" at bounding box center [226, 106] width 244 height 24
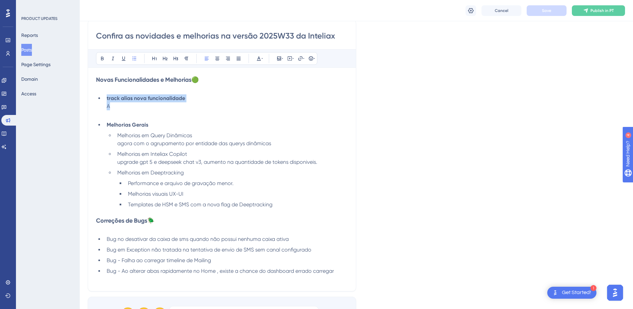
drag, startPoint x: 115, startPoint y: 106, endPoint x: 107, endPoint y: 100, distance: 9.9
click at [107, 100] on li "track alias nova funcionalidade A" at bounding box center [226, 106] width 244 height 24
click at [121, 103] on li "track alias nova funcionalidade A" at bounding box center [226, 106] width 244 height 24
click at [106, 98] on li "track alias nova funcionalidade A" at bounding box center [226, 106] width 244 height 24
drag, startPoint x: 184, startPoint y: 98, endPoint x: 108, endPoint y: 101, distance: 75.9
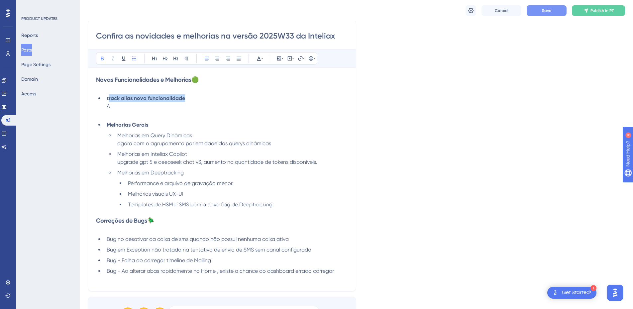
click at [108, 101] on li "track alias nova funcionalidade A" at bounding box center [226, 106] width 244 height 24
drag, startPoint x: 119, startPoint y: 99, endPoint x: 106, endPoint y: 98, distance: 12.7
click at [106, 98] on li "Alias em DeepTracking A" at bounding box center [226, 106] width 244 height 24
click at [138, 99] on strong "Apelidos em DeepTracking" at bounding box center [140, 98] width 66 height 6
click at [157, 98] on strong "Apelidos para DeepTracking" at bounding box center [142, 98] width 70 height 6
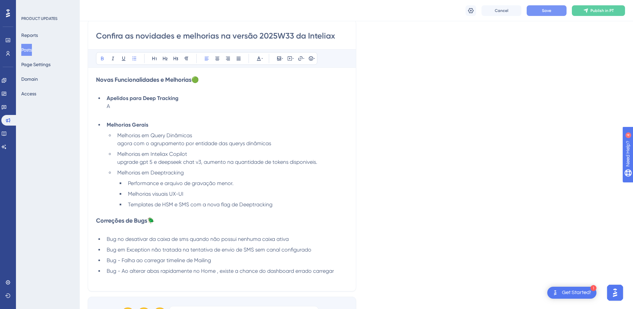
click at [182, 99] on li "Apelidos para Deep Tracking A" at bounding box center [226, 106] width 244 height 24
click at [164, 107] on li "Apelidos para Deep Tracking (Nova Funcionalidade) A" at bounding box center [226, 106] width 244 height 24
click at [182, 100] on strong "Apelidos para Deep Tracking (Nova Funcionalidade)" at bounding box center [171, 98] width 129 height 6
click at [251, 97] on li "Apelidos para Deep Tracking - Nova Funcionalidade) A" at bounding box center [226, 106] width 244 height 24
click at [141, 103] on li "Apelidos para Deep Tracking - Nova Funcionalidade A" at bounding box center [226, 106] width 244 height 24
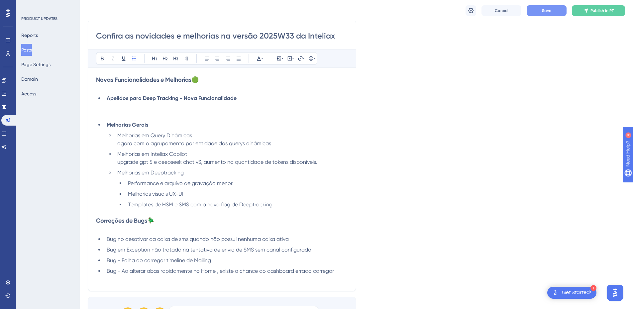
click at [551, 11] on span "Save" at bounding box center [546, 10] width 9 height 5
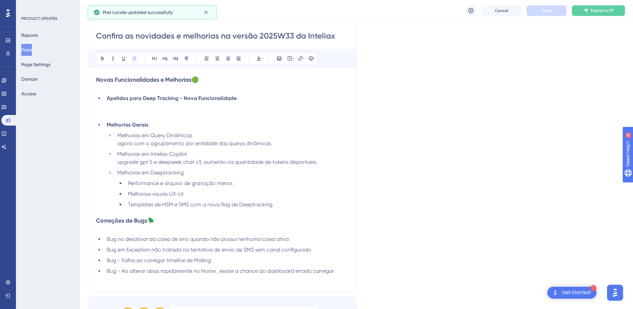
click at [122, 109] on li "Apelidos para Deep Tracking - Nova Funcionalidade" at bounding box center [226, 106] width 244 height 24
click at [124, 110] on li "Apelidos para Deep Tracking - Nova Funcionalidade" at bounding box center [226, 106] width 244 height 24
click at [123, 106] on li "Apelidos para Deep Tracking - Nova Funcionalidade" at bounding box center [226, 106] width 244 height 24
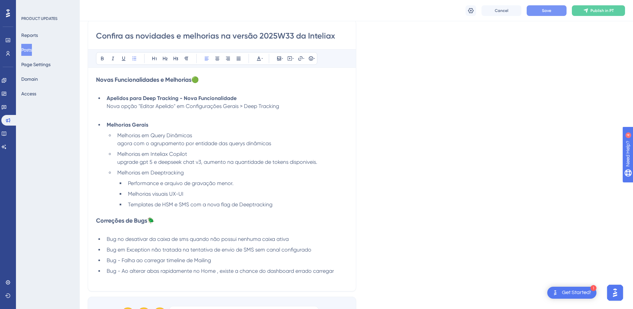
click at [290, 105] on li "Apelidos para Deep Tracking - Nova Funcionalidade Nova opção "Editar Apelido" e…" at bounding box center [226, 106] width 244 height 24
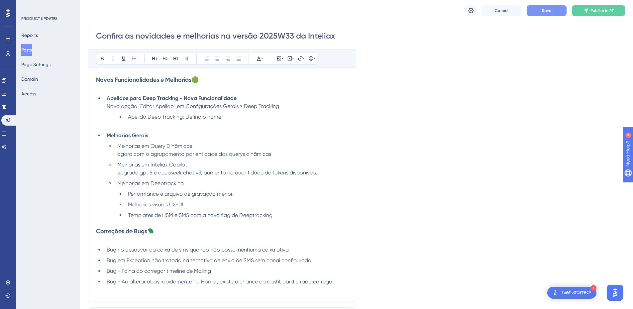
click at [233, 117] on li "Apelido Deep Tracking: Defina o nome" at bounding box center [236, 121] width 223 height 16
click at [207, 117] on span "Apelido Deep Tracking: Defina o apelido da sua Url" at bounding box center [189, 117] width 123 height 6
drag, startPoint x: 254, startPoint y: 117, endPoint x: 203, endPoint y: 119, distance: 50.6
click at [203, 119] on li "Apelido Deep Tracking: Defina o apelido da sua Url" at bounding box center [236, 121] width 223 height 16
drag, startPoint x: 199, startPoint y: 121, endPoint x: 185, endPoint y: 120, distance: 13.7
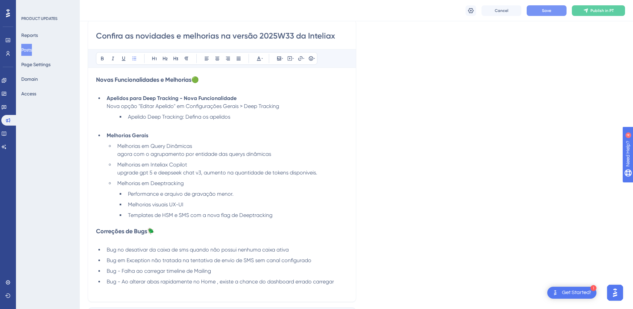
click at [185, 120] on li "Apelido Deep Tracking: Defina os apelidos" at bounding box center [236, 121] width 223 height 16
click at [231, 117] on span "Apelido Deep Tracking: Defina várias urls com apelidos especificos." at bounding box center [209, 117] width 162 height 6
click at [293, 117] on li "Apelido Deep Tracking: Defina várias urls com apelidos especificos." at bounding box center [236, 121] width 223 height 16
drag, startPoint x: 304, startPoint y: 120, endPoint x: 157, endPoint y: 118, distance: 146.7
click at [110, 107] on ul "Apelidos para Deep Tracking - Nova Funcionalidade Nova opção "Editar Apelido" e…" at bounding box center [222, 156] width 252 height 125
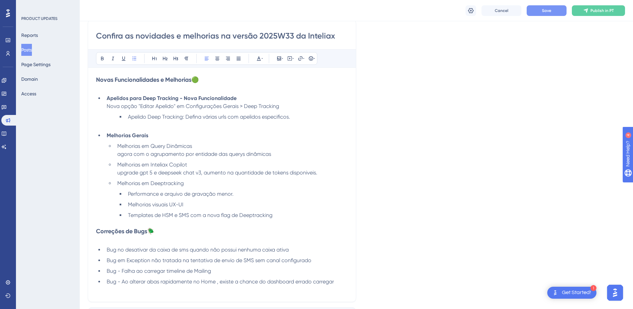
click at [158, 118] on span "Apelido Deep Tracking: Defina várias urls com apelidos especificos." at bounding box center [209, 117] width 162 height 6
click at [251, 115] on span "Apelido Deep Tracking: Defina várias urls com apelidos especificos." at bounding box center [209, 117] width 162 height 6
click at [289, 118] on span "Apelido Deep Tracking: Defina várias urls com apelidos especificos." at bounding box center [209, 117] width 162 height 6
click at [304, 120] on li "Apelido Deep Tracking: Defina várias urls com apelidos especificos." at bounding box center [236, 121] width 223 height 16
click at [548, 8] on span "Save" at bounding box center [546, 10] width 9 height 5
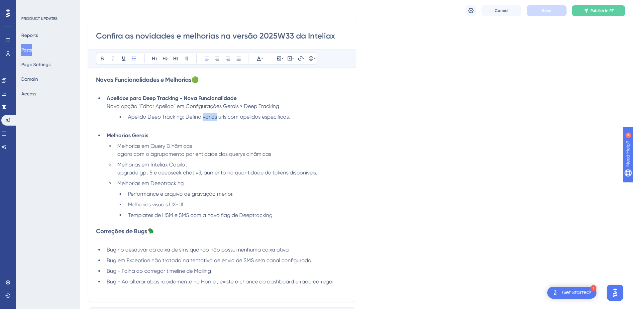
drag, startPoint x: 216, startPoint y: 119, endPoint x: 203, endPoint y: 117, distance: 14.2
click at [203, 117] on span "Apelido Deep Tracking: Defina várias urls com apelidos especificos." at bounding box center [209, 117] width 162 height 6
click at [224, 125] on li "Apelido Deep Tracking: Defina várias urls com apelidos especificos." at bounding box center [236, 121] width 223 height 16
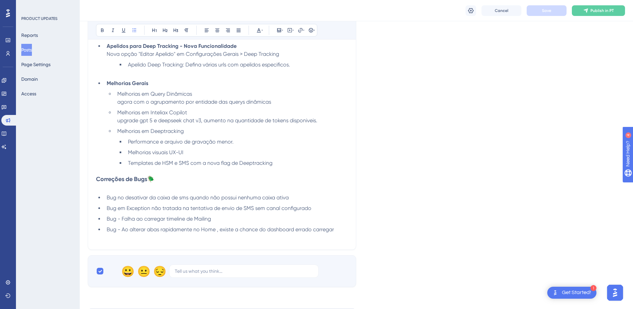
scroll to position [224, 0]
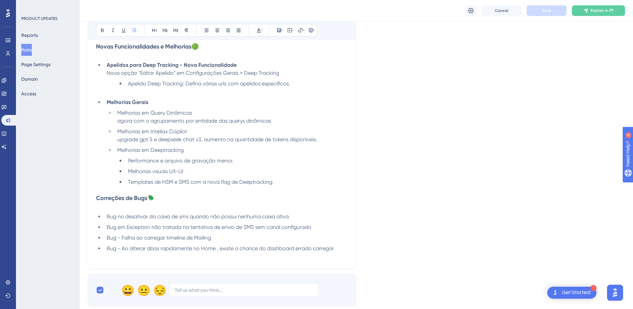
click at [108, 217] on span "Bug no desativar da caixa de sms quando não possui nenhuma caixa ativa" at bounding box center [198, 216] width 182 height 6
click at [306, 83] on li "Apelido Deep Tracking: Defina várias urls com apelidos especificos." at bounding box center [236, 88] width 223 height 16
drag, startPoint x: 167, startPoint y: 71, endPoint x: 106, endPoint y: 64, distance: 61.3
click at [106, 64] on ul "Apelidos para Deep Tracking - Nova Funcionalidade Nova opção "Editar Apelido" e…" at bounding box center [222, 123] width 252 height 125
copy ul "Apelidos para Deep Tracking - Nova Funcionalidade Nova opção "Editar Apelido" e…"
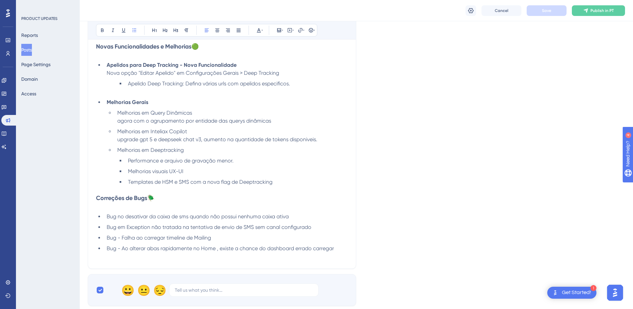
click at [298, 84] on li "Apelido Deep Tracking: Defina várias urls com apelidos especificos." at bounding box center [236, 88] width 223 height 16
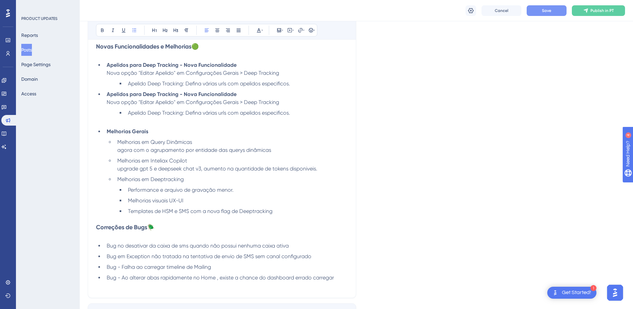
click at [117, 123] on li "Apelido Deep Tracking: Defina várias urls com apelidos especificos." at bounding box center [231, 117] width 233 height 16
drag, startPoint x: 301, startPoint y: 115, endPoint x: 62, endPoint y: 95, distance: 240.2
click at [80, 95] on div "Performance Users Engagement Widgets Feedback Product Updates Knowledge Base AI…" at bounding box center [357, 278] width 554 height 1005
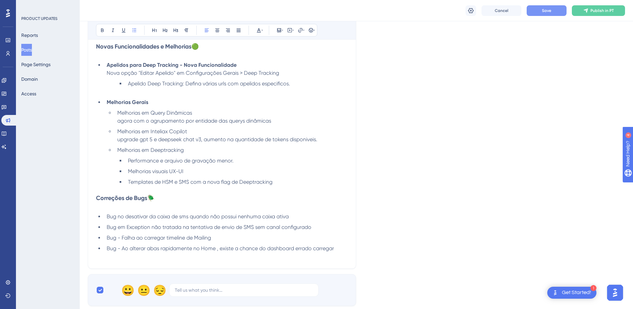
click at [117, 97] on ul "Apelidos para Deep Tracking - Nova Funcionalidade Nova opção "Editar Apelido" e…" at bounding box center [222, 123] width 252 height 125
click at [112, 92] on ul "Apelido Deep Tracking: Defina várias urls com apelidos especificos." at bounding box center [227, 88] width 241 height 16
click at [95, 92] on div "Confira as novidades e melhorias na versão 2025W33 da Inteliax Bold Italic Unde…" at bounding box center [222, 127] width 269 height 283
click at [106, 94] on li "Apelido Deep Tracking: Defina várias urls com apelidos especificos." at bounding box center [226, 88] width 244 height 16
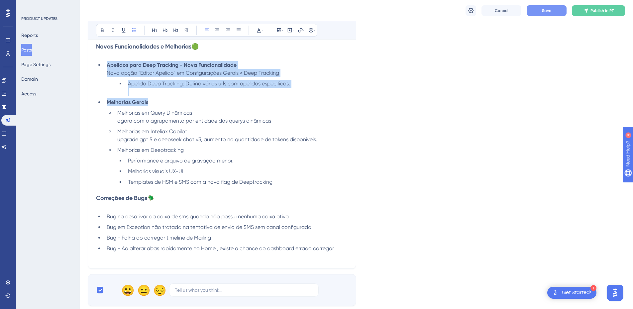
drag, startPoint x: 154, startPoint y: 101, endPoint x: 97, endPoint y: 67, distance: 67.1
click at [97, 67] on ul "Apelidos para Deep Tracking - Nova Funcionalidade Nova opção "Editar Apelido" e…" at bounding box center [222, 123] width 252 height 125
copy ul "Apelidos para Deep Tracking - Nova Funcionalidade Nova opção "Editar Apelido" e…"
click at [172, 97] on ul "Apelidos para Deep Tracking - Nova Funcionalidade Nova opção "Editar Apelido" e…" at bounding box center [222, 123] width 252 height 125
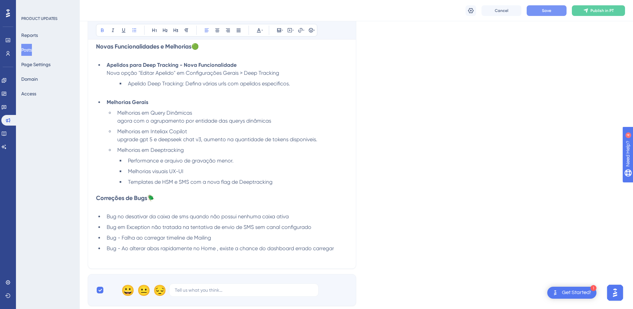
click at [300, 87] on li "Apelido Deep Tracking: Defina várias urls com apelidos especificos." at bounding box center [236, 88] width 223 height 16
click at [299, 90] on li "Apelido Deep Tracking: Defina várias urls com apelidos especificos." at bounding box center [236, 88] width 223 height 16
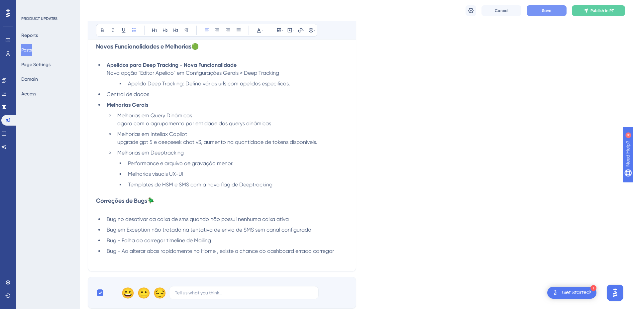
drag, startPoint x: 154, startPoint y: 96, endPoint x: 106, endPoint y: 95, distance: 48.6
click at [107, 95] on li "Central de dados" at bounding box center [226, 94] width 244 height 8
click at [101, 29] on icon at bounding box center [102, 31] width 3 height 4
click at [153, 92] on li "Central de dados" at bounding box center [226, 94] width 244 height 8
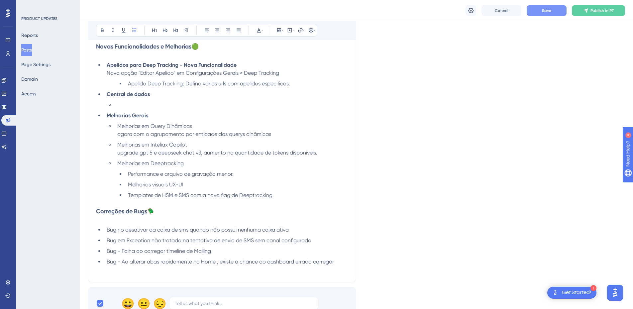
click at [122, 101] on ul "Apelidos para Deep Tracking - Nova Funcionalidade Nova opção "Editar Apelido" e…" at bounding box center [222, 130] width 252 height 138
click at [122, 101] on li at bounding box center [231, 105] width 233 height 8
click at [127, 106] on li at bounding box center [231, 105] width 233 height 8
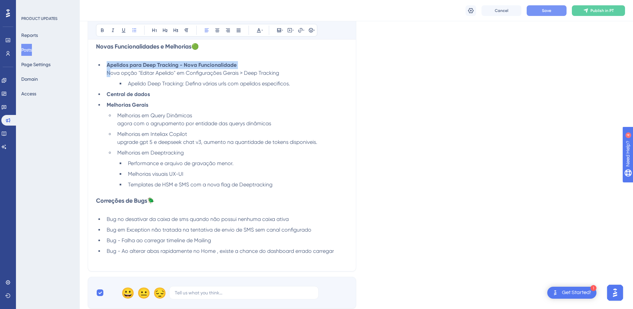
drag, startPoint x: 238, startPoint y: 64, endPoint x: 110, endPoint y: 75, distance: 128.9
click at [110, 75] on li "Apelidos para Deep Tracking - Nova Funcionalidade Nova opção "Editar Apelido" e…" at bounding box center [226, 69] width 244 height 16
copy li "Apelidos para Deep Tracking - Nova Funcionalidade N"
click at [165, 95] on li "Central de dados" at bounding box center [226, 94] width 244 height 8
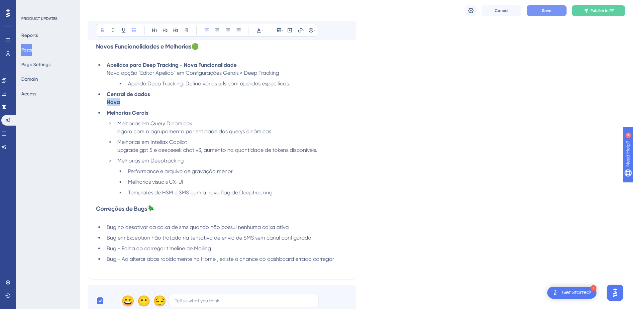
drag, startPoint x: 138, startPoint y: 99, endPoint x: 104, endPoint y: 102, distance: 34.0
click at [104, 102] on ul "Apelidos para Deep Tracking - Nova Funcionalidade Nova opção "Editar Apelido" e…" at bounding box center [222, 129] width 252 height 136
click at [103, 32] on icon at bounding box center [102, 31] width 3 height 4
click at [129, 102] on li "Central de dados Nova" at bounding box center [226, 98] width 244 height 16
click at [259, 102] on span "Nova área chamada [GEOGRAPHIC_DATA] localizada no menu lateral" at bounding box center [192, 102] width 171 height 6
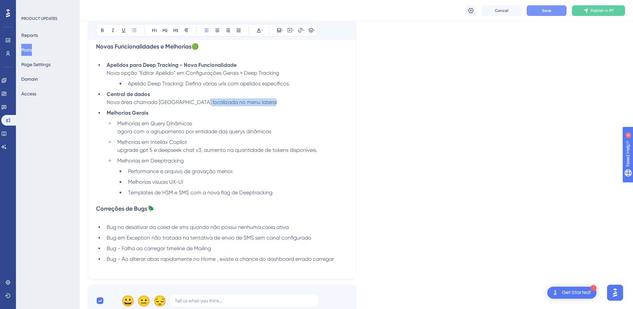
click at [204, 103] on li "Central de dados Nova área chamada Central de Dados localizada no menu lateral" at bounding box center [226, 98] width 244 height 16
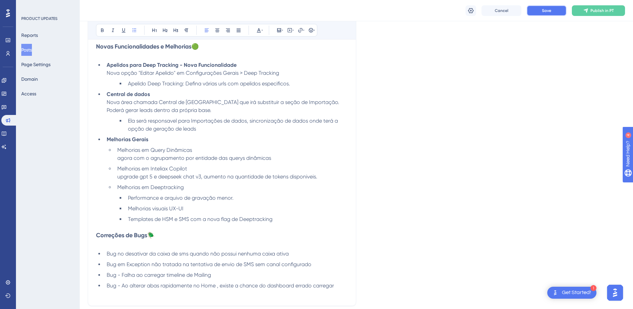
click at [540, 12] on button "Save" at bounding box center [547, 10] width 40 height 11
click at [211, 130] on li "Ela será responsavel para Importações de dados, sincronização de dados onde ter…" at bounding box center [236, 125] width 223 height 16
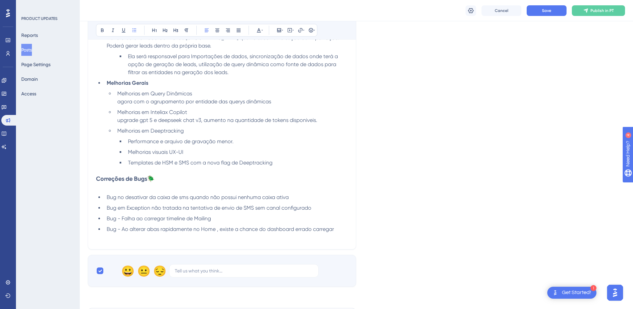
scroll to position [290, 0]
click at [283, 163] on li "Templates de HSM e SMS com a nova flag de Deeptracking" at bounding box center [236, 161] width 223 height 8
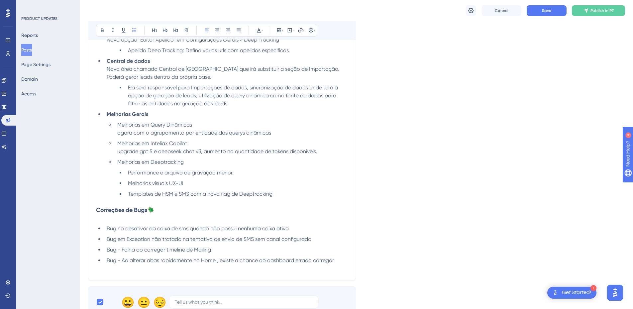
scroll to position [191, 0]
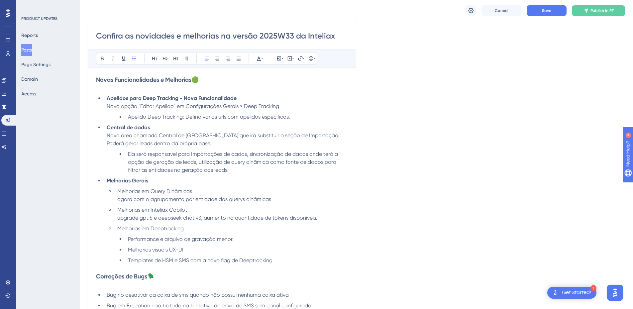
click at [241, 169] on li "Ela será responsavel para Importações de dados, sincronização de dados onde ter…" at bounding box center [236, 162] width 223 height 24
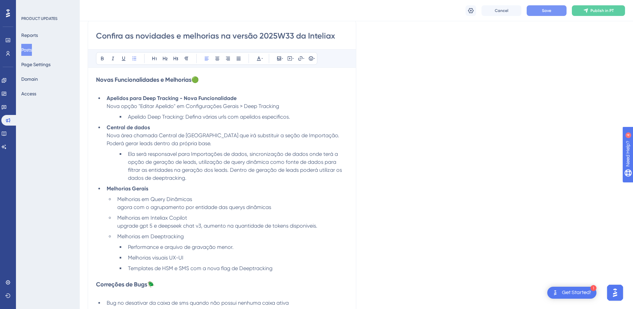
click at [556, 9] on button "Save" at bounding box center [547, 10] width 40 height 11
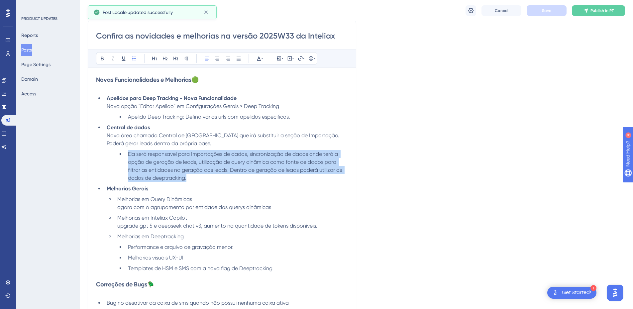
drag, startPoint x: 129, startPoint y: 152, endPoint x: 195, endPoint y: 178, distance: 70.5
click at [195, 178] on li "Ela será responsavel para Importações de dados, sincronização de dados onde ter…" at bounding box center [236, 166] width 223 height 32
click at [203, 182] on li "Ela será responsavel para Importações de dados, sincronização de dados onde ter…" at bounding box center [236, 166] width 223 height 32
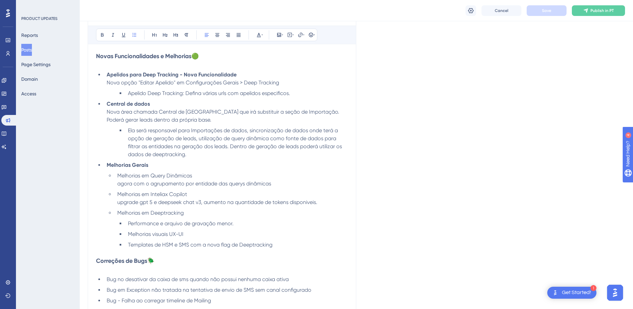
scroll to position [224, 0]
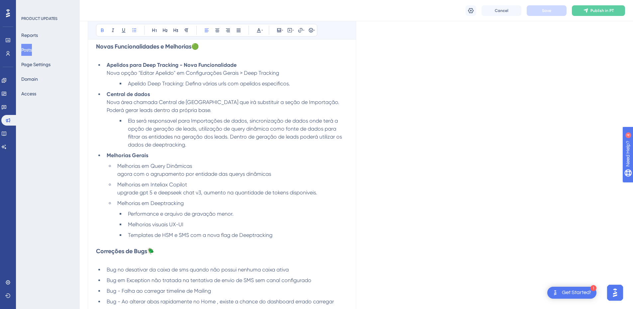
drag, startPoint x: 164, startPoint y: 94, endPoint x: 172, endPoint y: 102, distance: 11.3
click at [173, 95] on li "Central de dados Nova área chamada Central de [GEOGRAPHIC_DATA] que irá substit…" at bounding box center [226, 102] width 244 height 24
click at [185, 111] on li "Central de dados Nova área chamada Central de [GEOGRAPHIC_DATA] que irá substit…" at bounding box center [226, 102] width 244 height 24
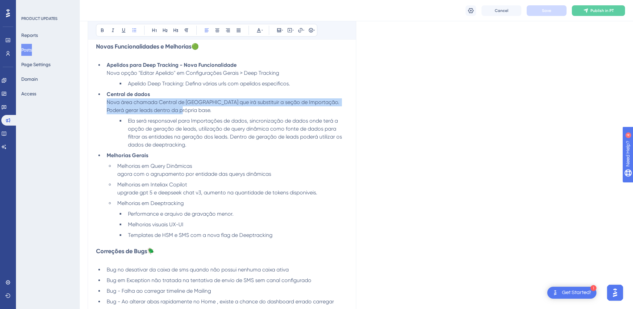
drag, startPoint x: 104, startPoint y: 101, endPoint x: 93, endPoint y: 99, distance: 10.5
click at [93, 99] on div "Confira as novidades e melhorias na versão 2025W33 da Inteliax Bold Italic Unde…" at bounding box center [222, 154] width 269 height 336
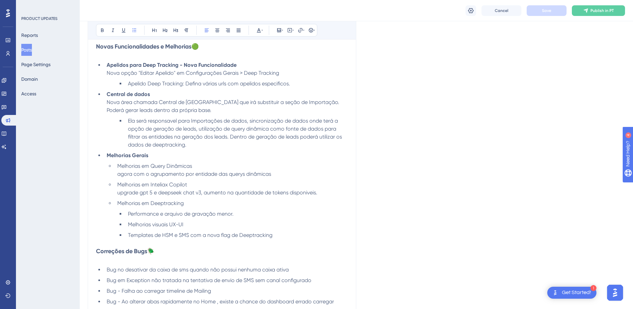
click at [138, 116] on ul "Apelidos para Deep Tracking - Nova Funcionalidade Nova opção "Editar Apelido" e…" at bounding box center [222, 150] width 252 height 178
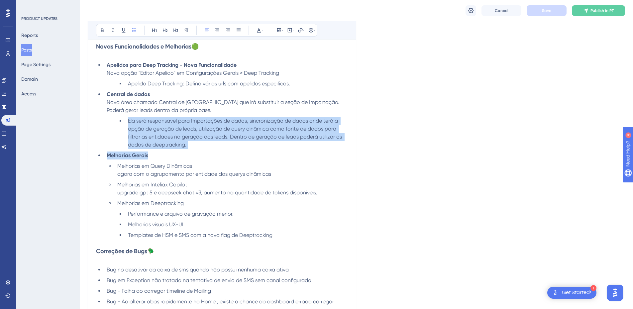
drag, startPoint x: 127, startPoint y: 120, endPoint x: 200, endPoint y: 151, distance: 79.0
click at [200, 151] on ul "Apelidos para Deep Tracking - Nova Funcionalidade Nova opção "Editar Apelido" e…" at bounding box center [222, 150] width 252 height 178
click at [205, 153] on li "Melhorias Gerais" at bounding box center [226, 156] width 244 height 8
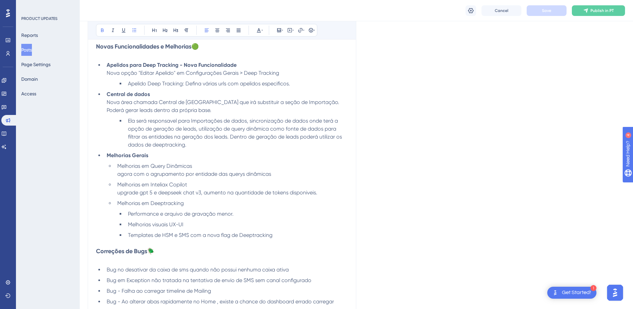
drag, startPoint x: 172, startPoint y: 140, endPoint x: 151, endPoint y: 134, distance: 21.9
click at [171, 140] on li "Ela será responsavel para Importações de dados, sincronização de dados onde ter…" at bounding box center [236, 133] width 223 height 32
click at [125, 121] on ul "Ela será responsavel para Importações de dados, sincronização de dados onde ter…" at bounding box center [232, 133] width 231 height 32
click at [123, 73] on span "Nova opção "Editar Apelido" em Configurações Gerais > Deep Tracking" at bounding box center [193, 73] width 173 height 6
click at [161, 87] on li "Apelido Deep Tracking: Defina várias urls com apelidos especificos." at bounding box center [236, 84] width 223 height 8
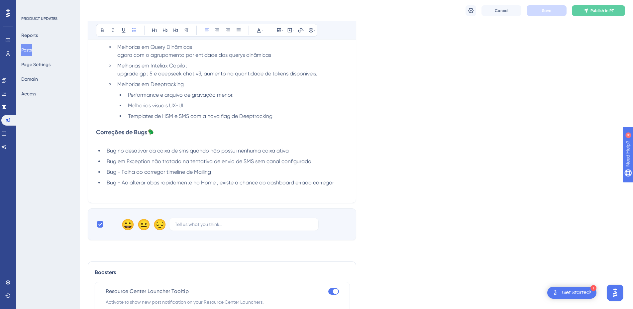
scroll to position [357, 0]
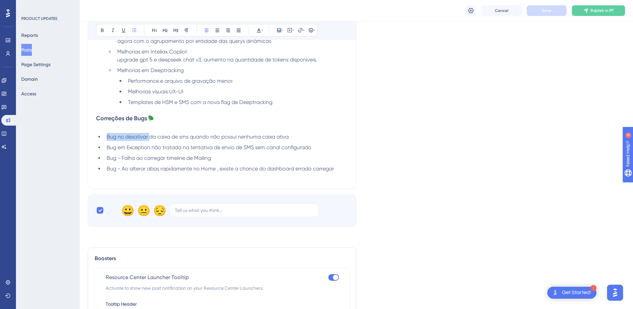
drag, startPoint x: 108, startPoint y: 136, endPoint x: 163, endPoint y: 140, distance: 54.7
click at [158, 139] on span "Bug no desativar da caixa de sms quando não possui nenhuma caixa ativa" at bounding box center [198, 137] width 182 height 6
drag, startPoint x: 164, startPoint y: 156, endPoint x: 180, endPoint y: 157, distance: 15.7
click at [178, 157] on span "Bug - Falha ao carregar timeline de Mailing" at bounding box center [159, 158] width 104 height 6
click at [157, 171] on span "Bug - Ao alterar abas rapidamente no Home , existe a chance do dashboard errado…" at bounding box center [220, 169] width 227 height 6
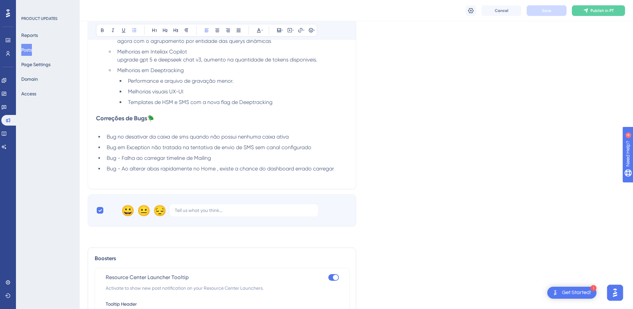
click at [137, 158] on span "Bug - Falha ao carregar timeline de Mailing" at bounding box center [159, 158] width 104 height 6
click at [140, 145] on span "Bug em Exception não tratada na tentativa de envio de SMS sem canal configurado" at bounding box center [209, 147] width 205 height 6
click at [141, 135] on span "Bug no desativar da caixa de sms quando não possui nenhuma caixa ativa" at bounding box center [198, 137] width 182 height 6
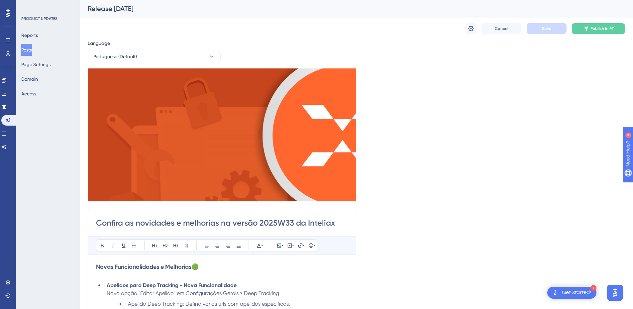
scroll to position [0, 0]
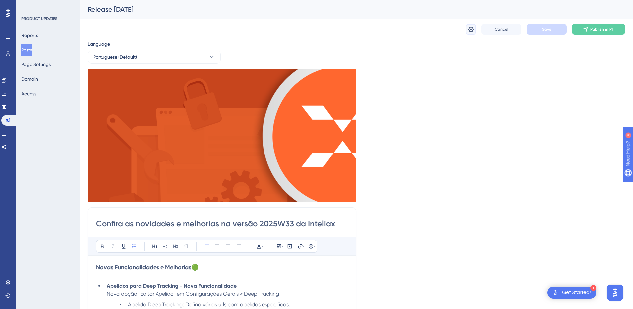
click at [467, 27] on button at bounding box center [471, 29] width 11 height 11
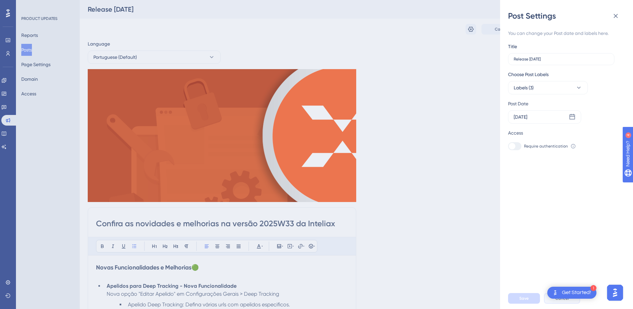
click at [557, 304] on button "Cancel" at bounding box center [562, 298] width 36 height 11
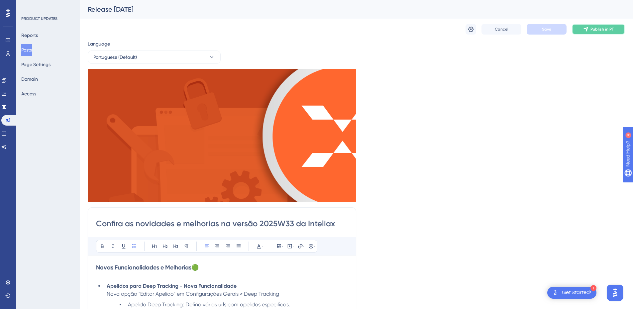
click at [591, 32] on button "Publish in PT" at bounding box center [598, 29] width 53 height 11
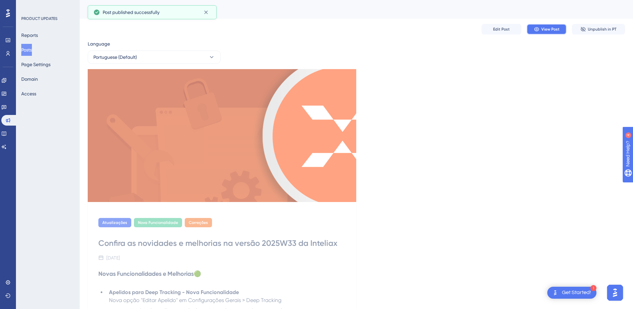
click at [546, 29] on span "View Post" at bounding box center [551, 29] width 18 height 5
click at [504, 29] on span "Edit Post" at bounding box center [501, 29] width 17 height 5
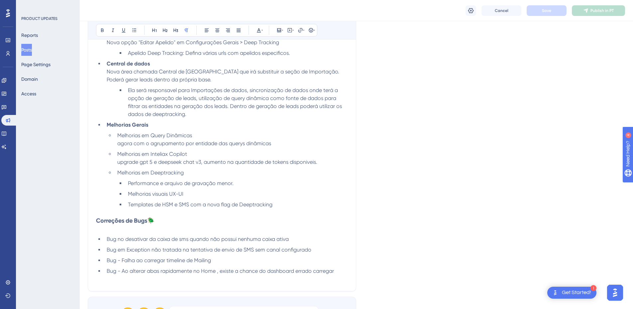
scroll to position [286, 0]
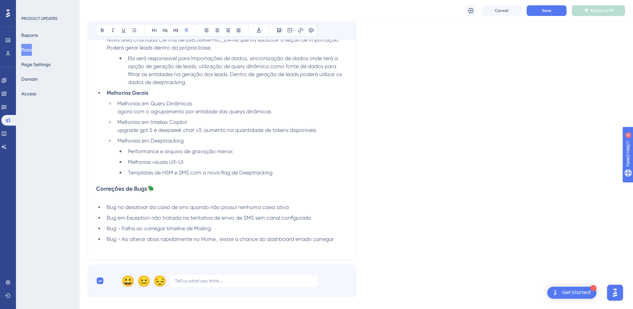
click at [283, 175] on li "Templates de HSM e SMS com a nova flag de Deeptracking" at bounding box center [236, 173] width 223 height 8
click at [549, 8] on span "Save" at bounding box center [546, 10] width 9 height 5
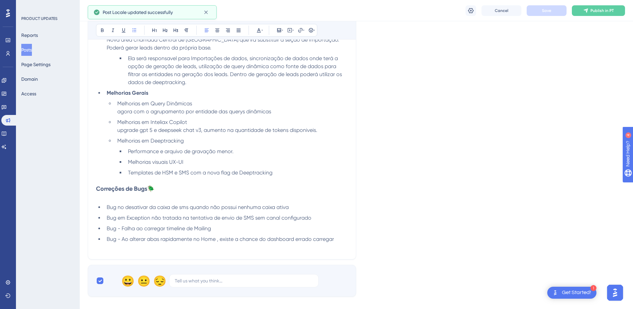
click at [297, 177] on li "Templates de HSM e SMS com a nova flag de Deeptracking" at bounding box center [236, 173] width 223 height 8
click at [540, 10] on button "Save" at bounding box center [547, 10] width 40 height 11
click at [296, 173] on li "Templates de HSM e SMS com a nova flag de Deeptracking" at bounding box center [236, 173] width 223 height 8
click at [543, 15] on button "Save" at bounding box center [547, 10] width 40 height 11
click at [594, 11] on span "Publish in PT" at bounding box center [602, 10] width 23 height 5
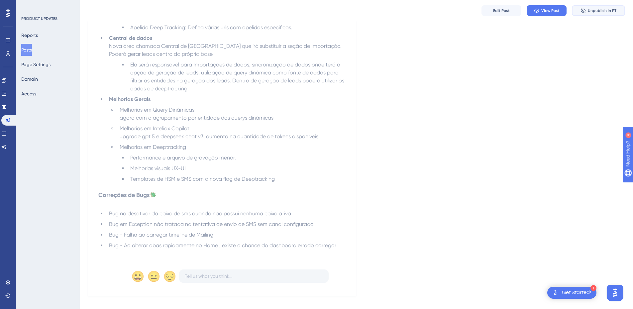
click at [601, 9] on span "Unpublish in PT" at bounding box center [602, 10] width 29 height 5
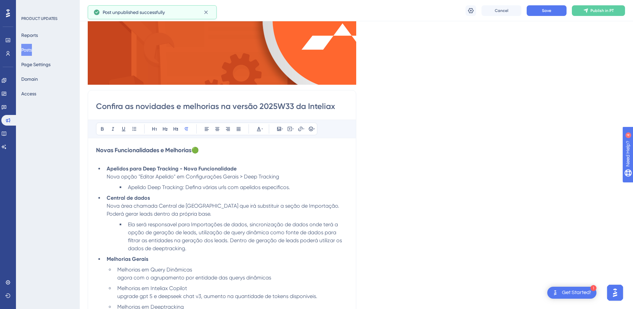
scroll to position [0, 0]
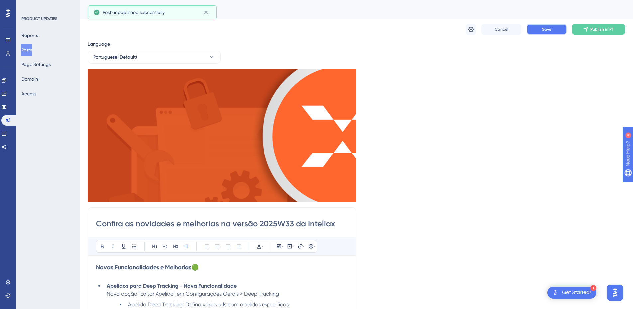
click at [549, 30] on span "Save" at bounding box center [546, 29] width 9 height 5
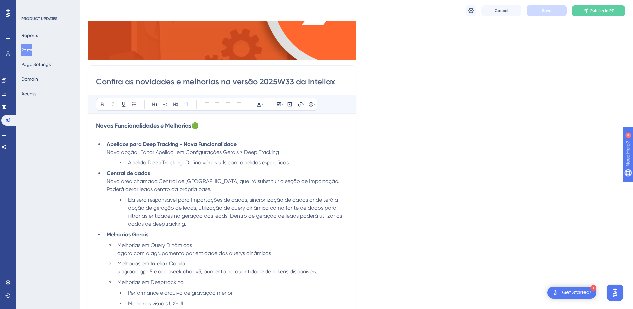
scroll to position [133, 0]
